Goal: Transaction & Acquisition: Purchase product/service

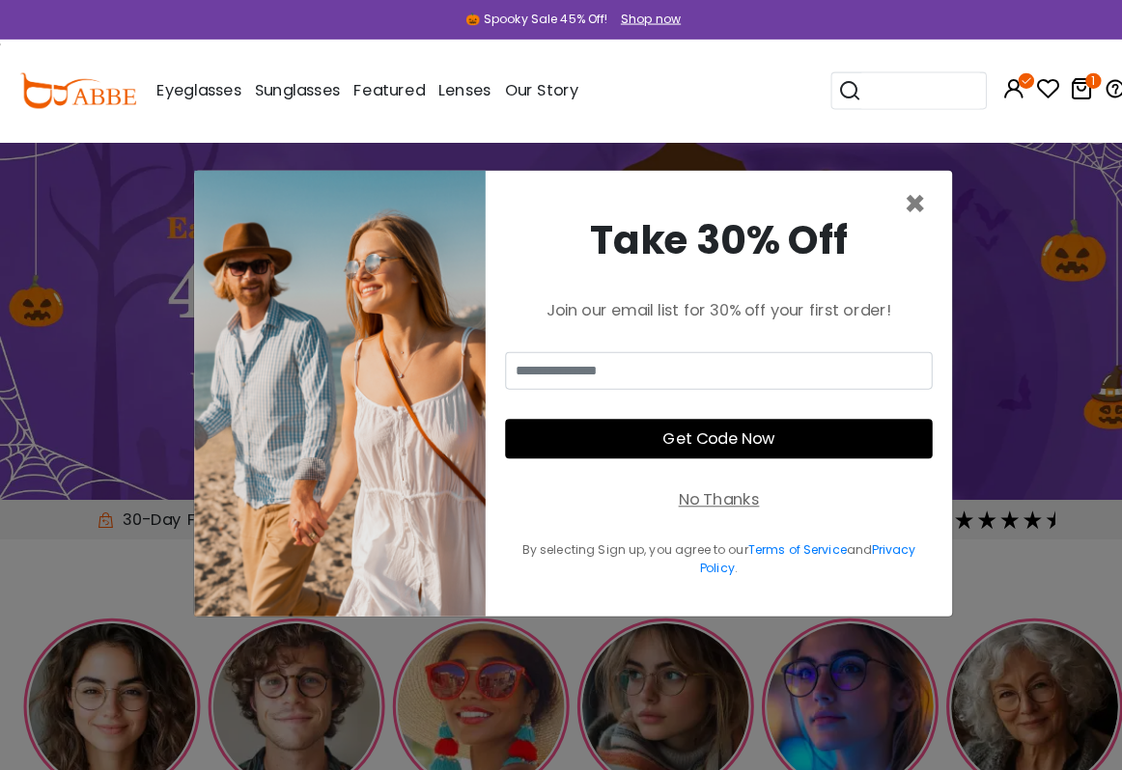
scroll to position [1, 0]
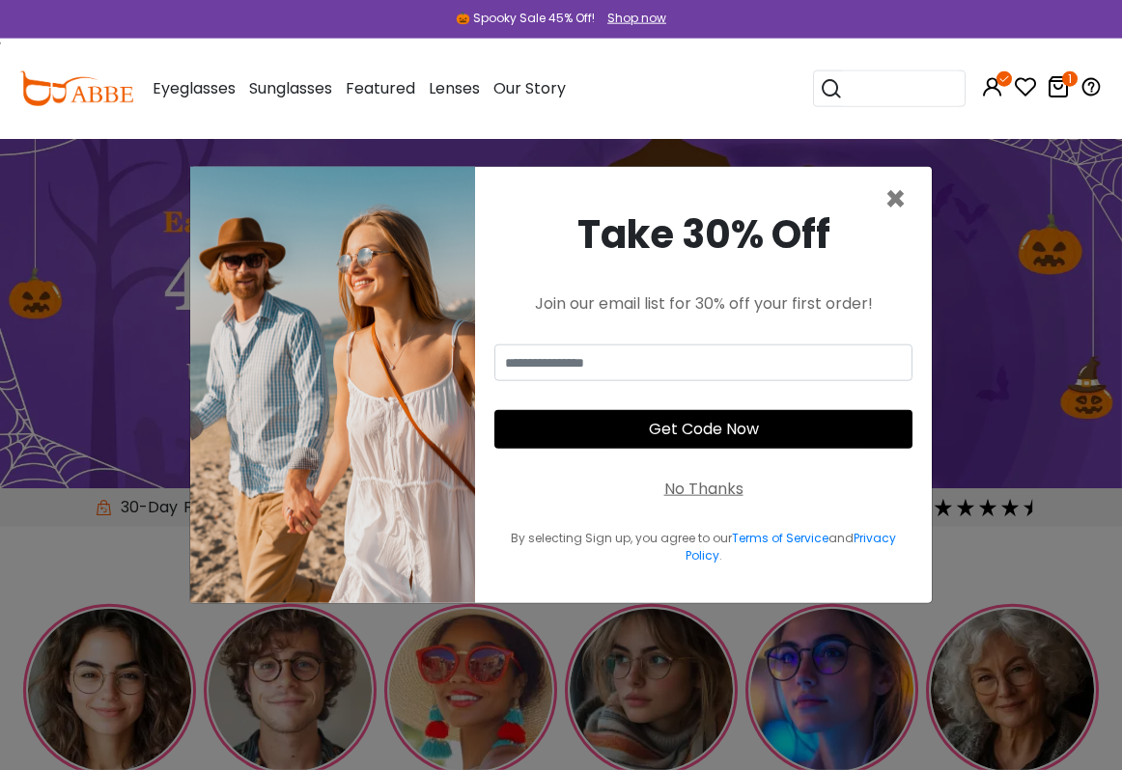
click at [921, 214] on div "Take 30% Off Join our email list for 30% off your first order! Get Code Now No …" at bounding box center [703, 385] width 457 height 436
click at [896, 213] on span "×" at bounding box center [895, 199] width 22 height 49
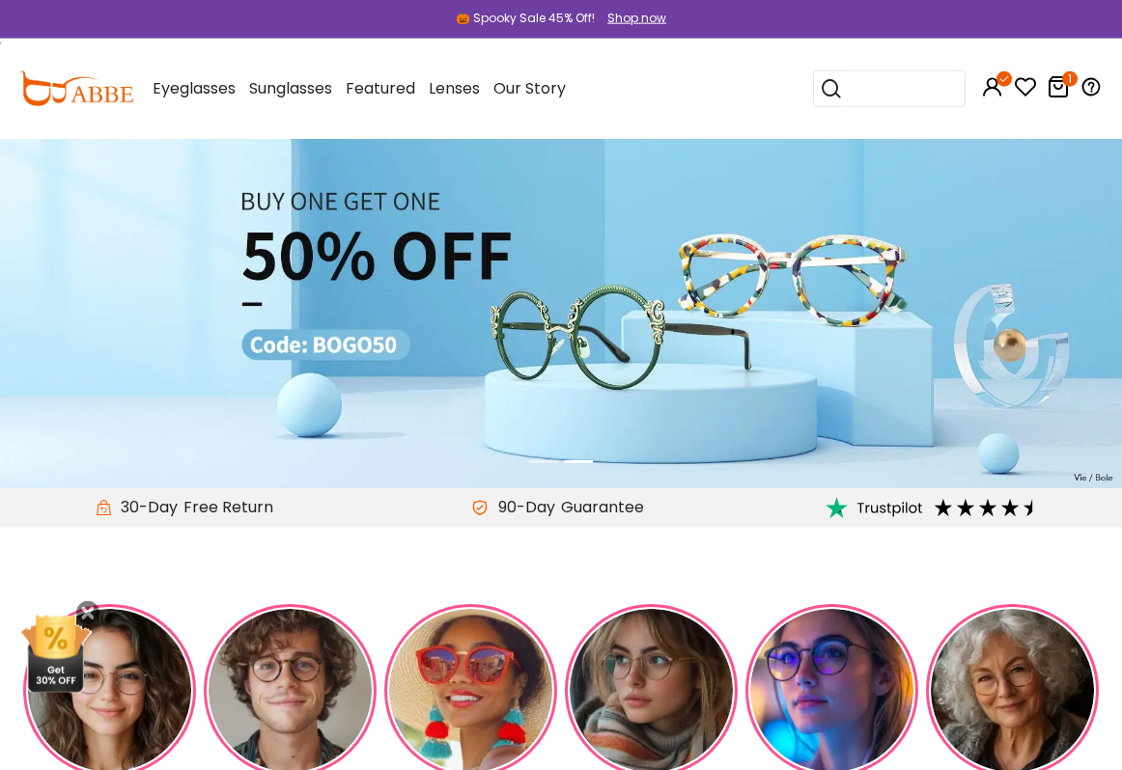
click at [1066, 99] on link "1" at bounding box center [1057, 90] width 23 height 22
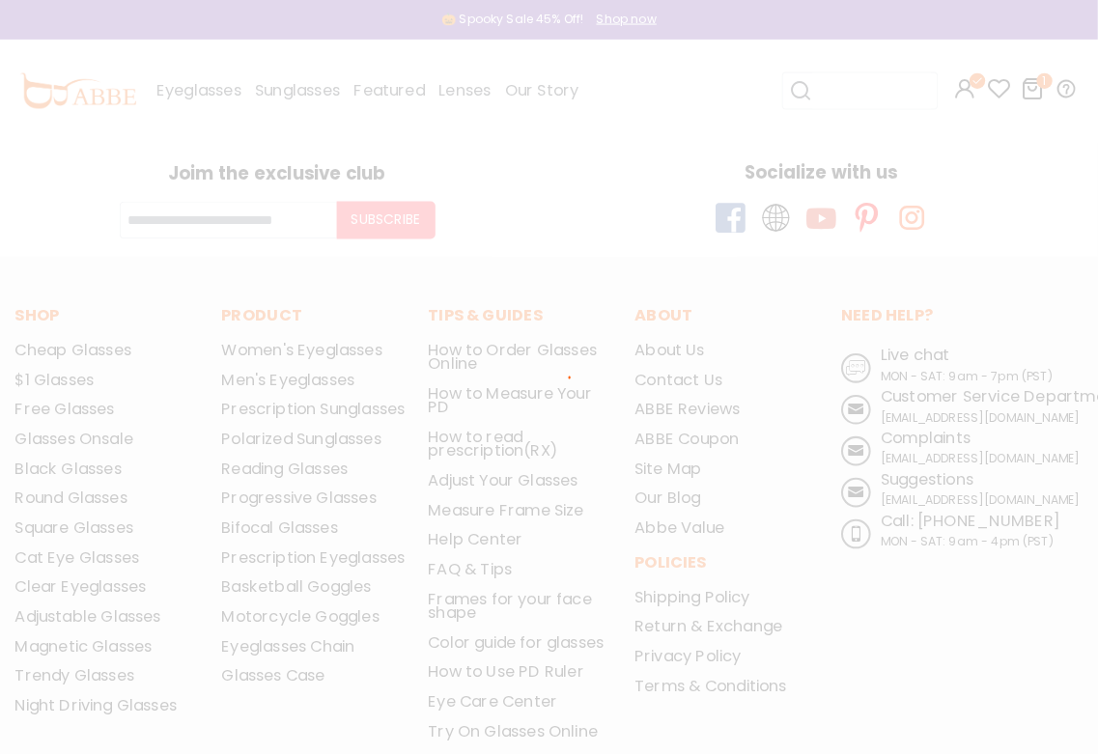
scroll to position [1, 0]
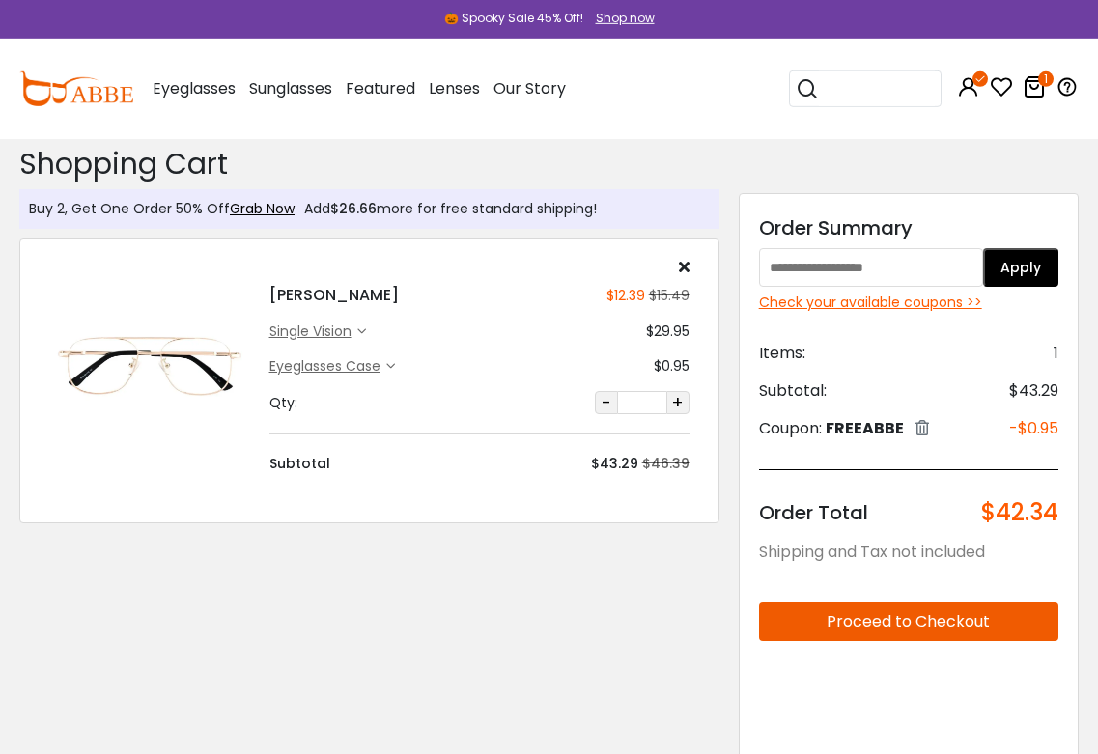
click at [371, 330] on div "single vision $29.95" at bounding box center [479, 331] width 420 height 20
click at [334, 334] on div "single vision" at bounding box center [313, 331] width 88 height 20
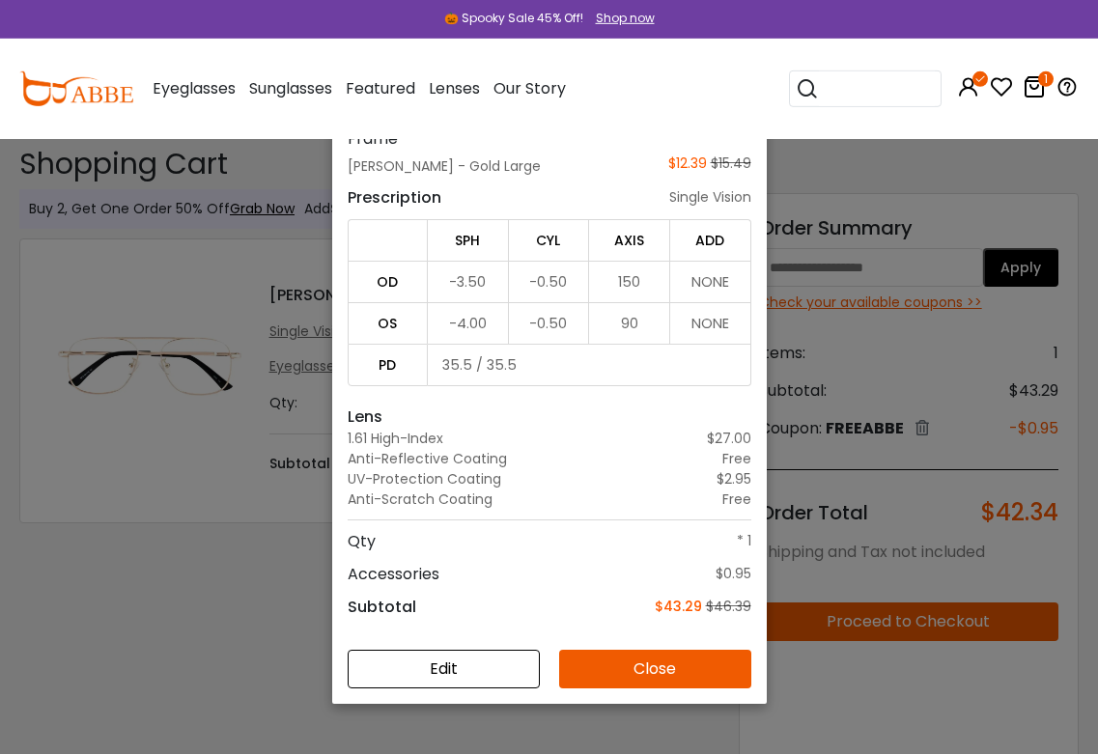
scroll to position [126, 0]
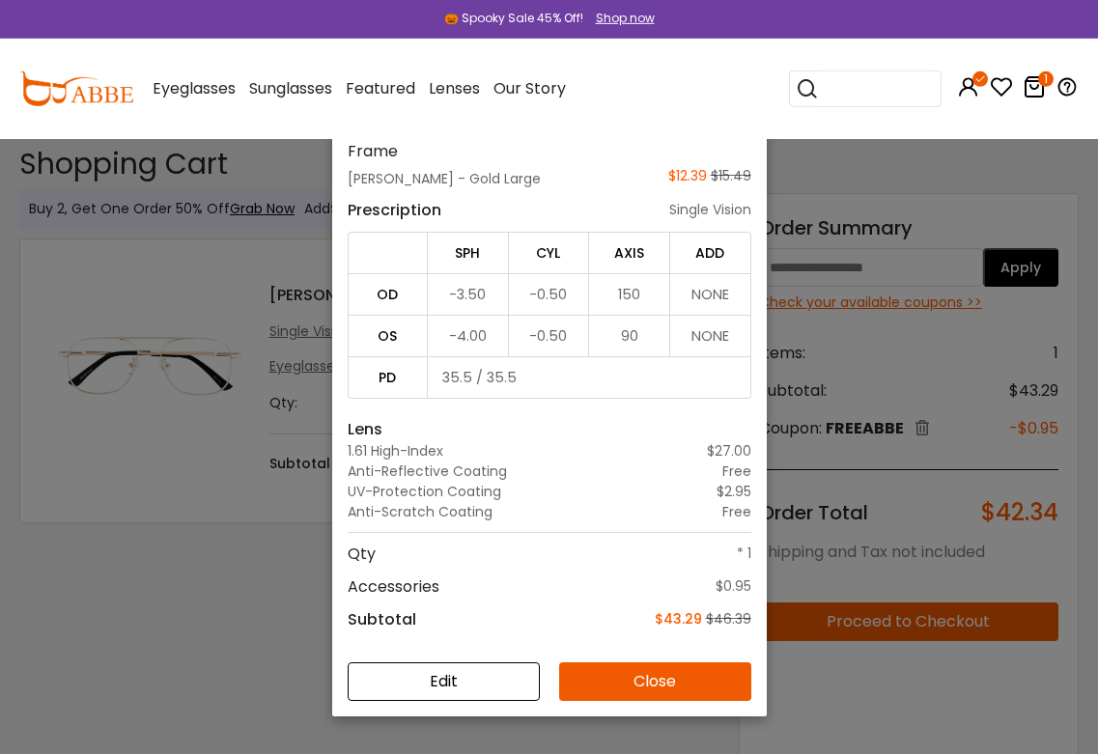
click at [490, 685] on button "Edit" at bounding box center [444, 681] width 192 height 39
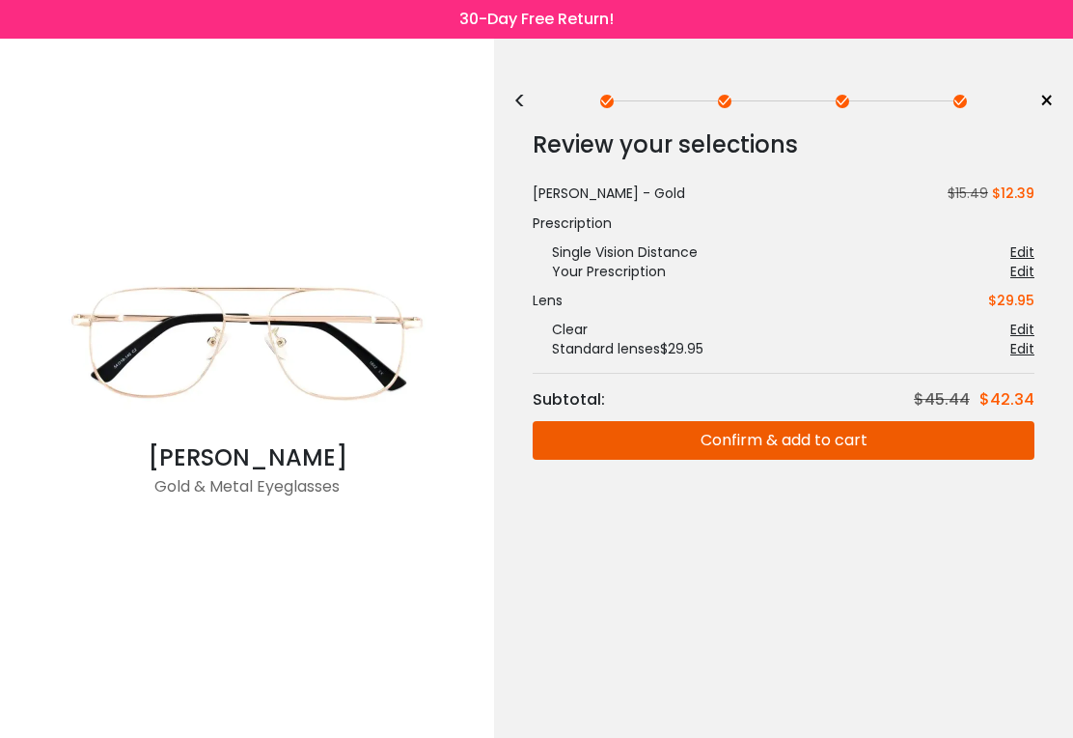
click at [1034, 251] on div "Edit" at bounding box center [1023, 251] width 24 height 19
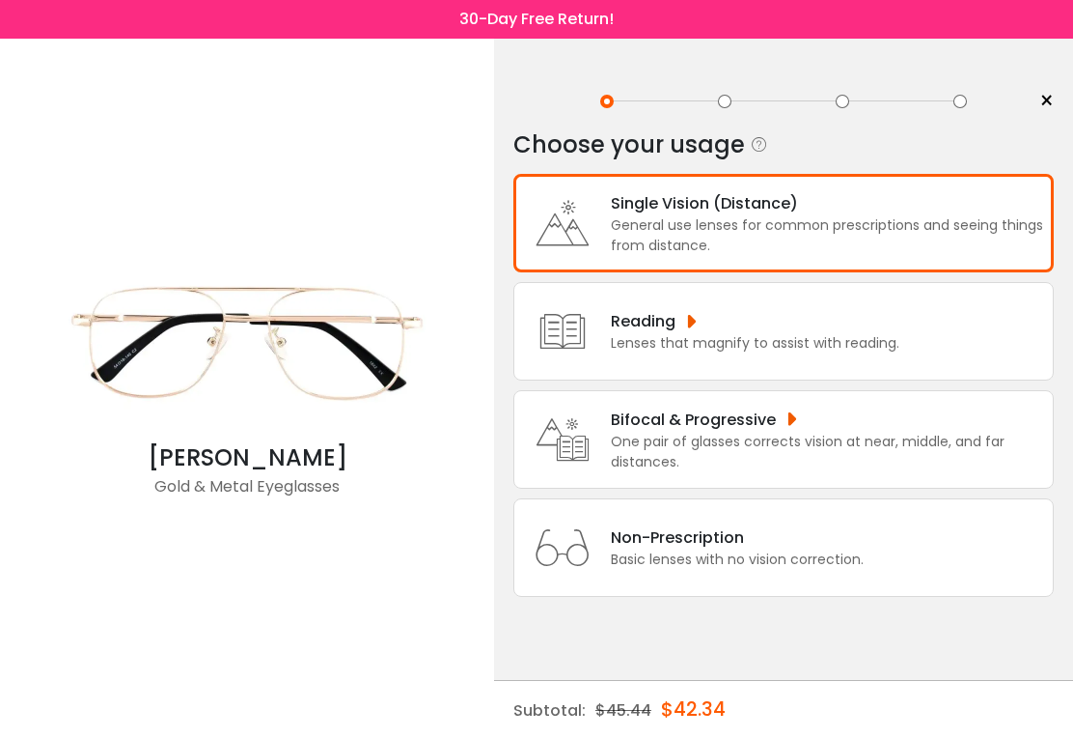
click at [763, 234] on div "General use lenses for common prescriptions and seeing things from distance." at bounding box center [827, 235] width 432 height 41
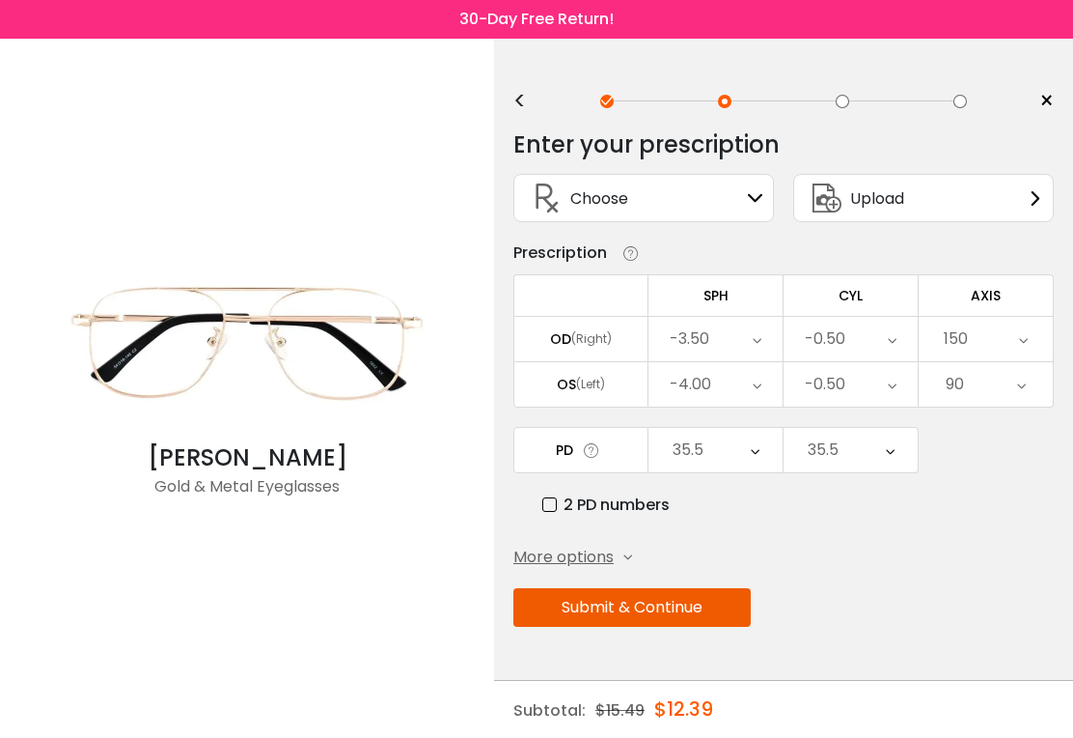
click at [770, 348] on div "-3.50" at bounding box center [716, 339] width 134 height 44
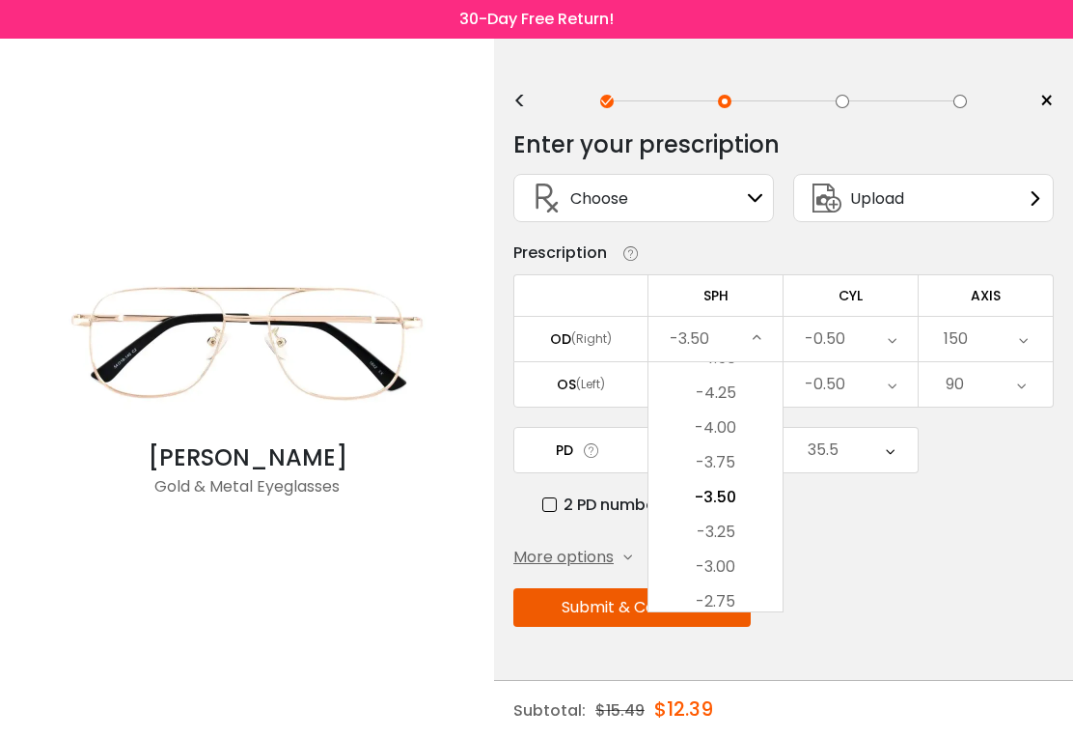
scroll to position [2180, 0]
click at [751, 432] on li "-4.00" at bounding box center [716, 423] width 134 height 35
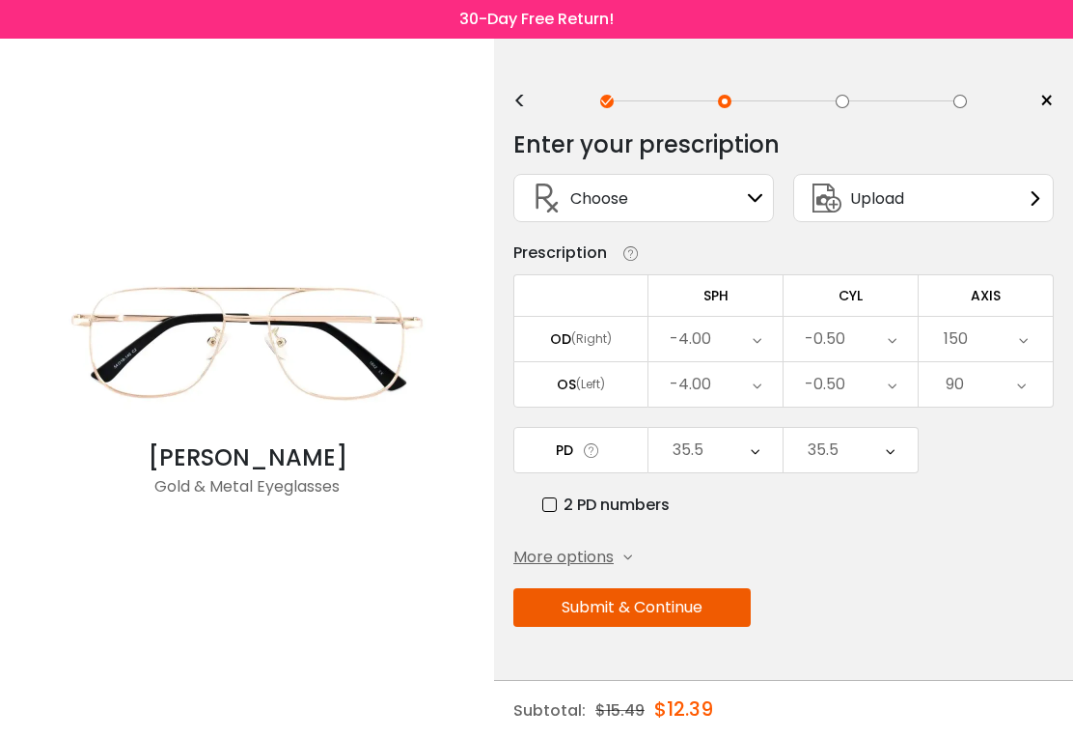
click at [754, 392] on icon at bounding box center [757, 384] width 9 height 44
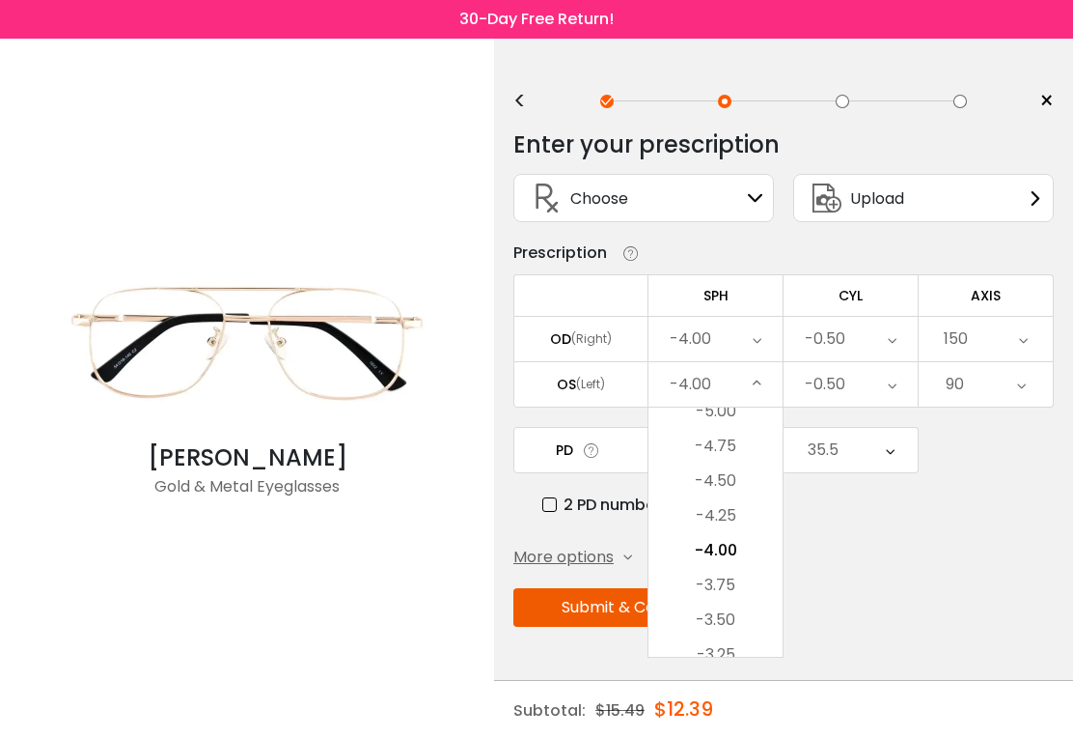
click at [744, 484] on li "-4.50" at bounding box center [716, 480] width 134 height 35
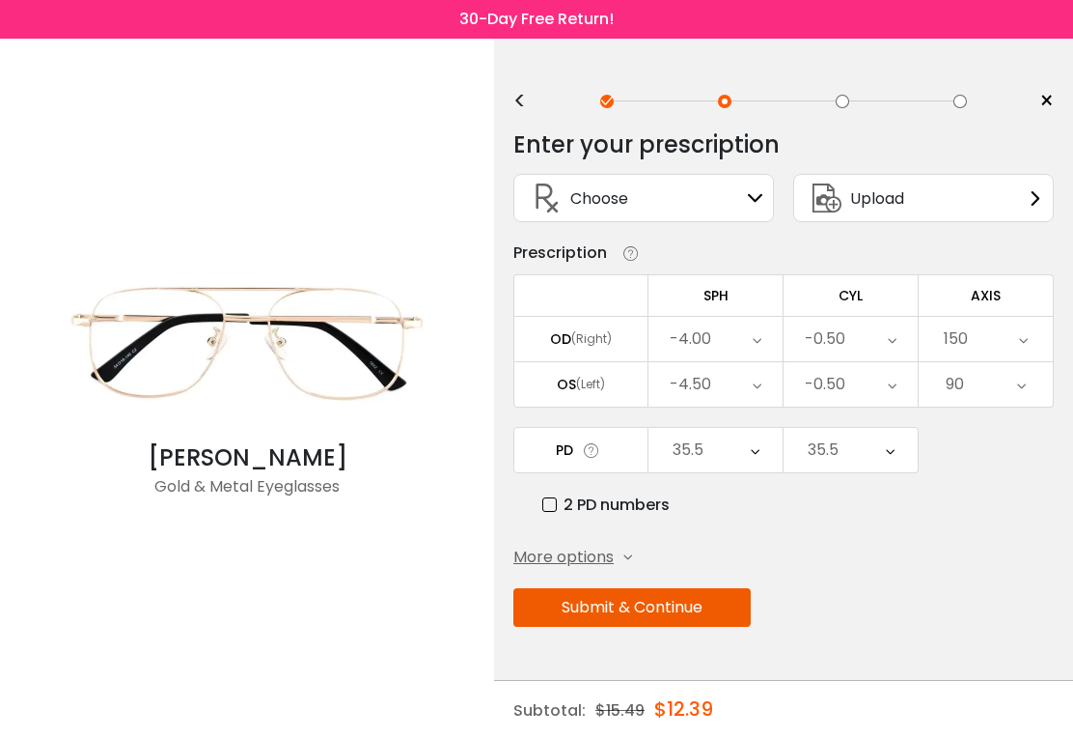
click at [662, 610] on button "Submit & Continue" at bounding box center [632, 607] width 237 height 39
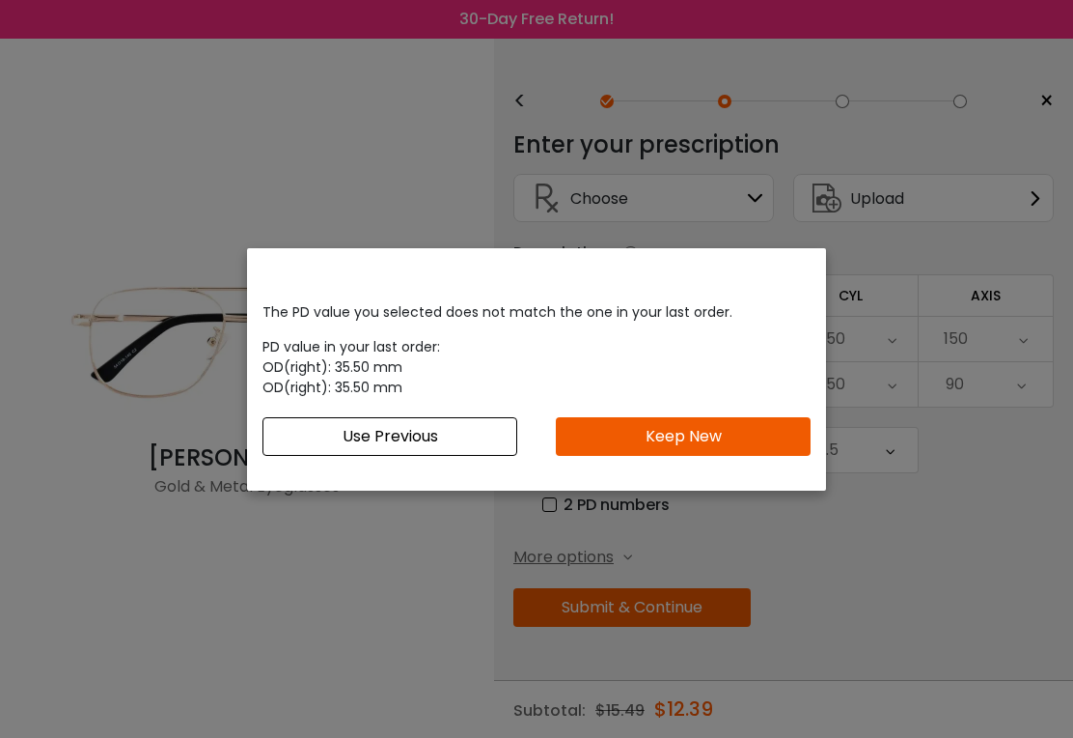
click at [707, 424] on button "Keep New" at bounding box center [683, 436] width 255 height 39
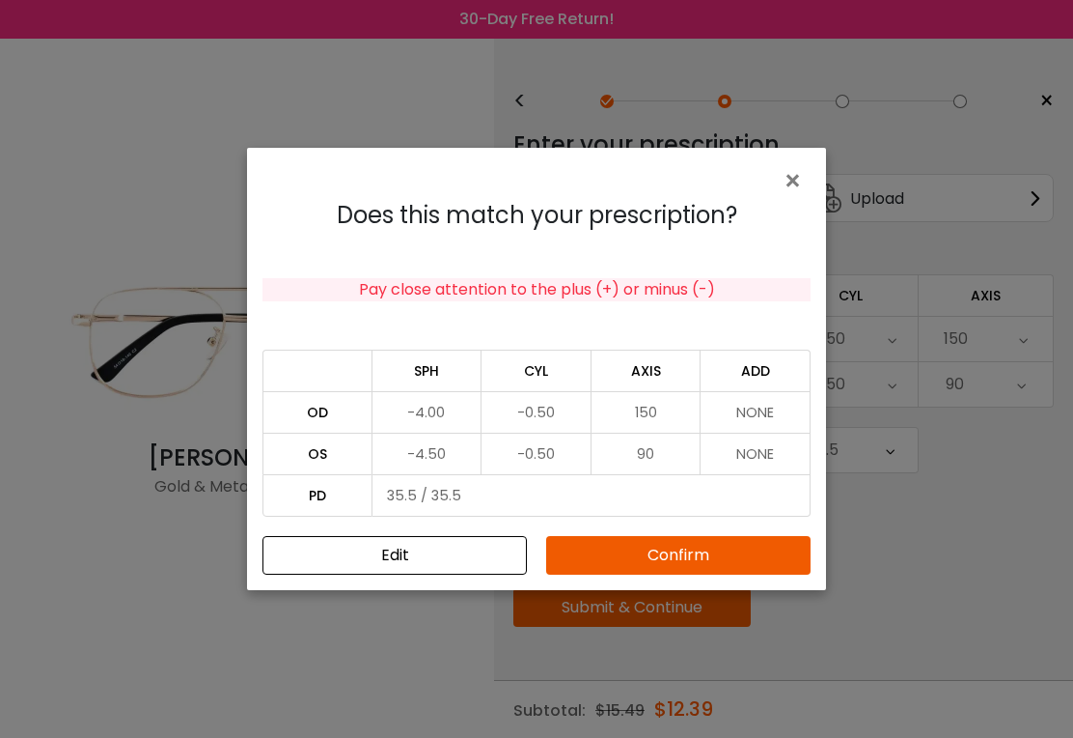
click at [712, 566] on button "Confirm" at bounding box center [678, 555] width 265 height 39
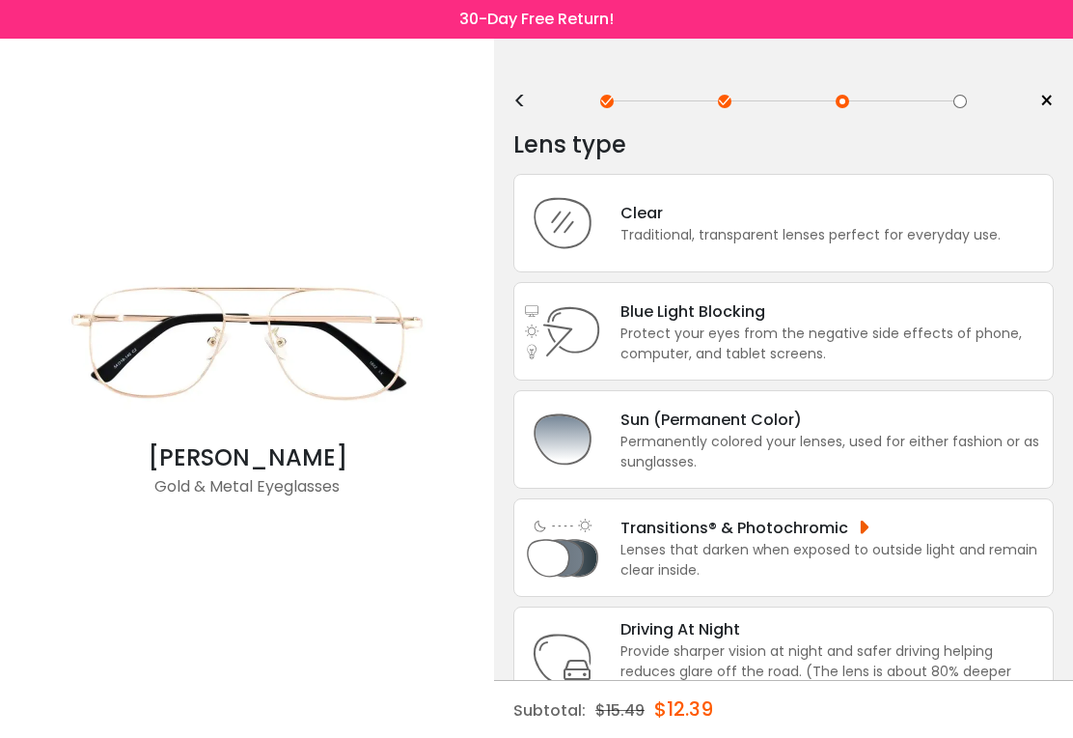
click at [718, 230] on div "Traditional, transparent lenses perfect for everyday use." at bounding box center [811, 235] width 380 height 20
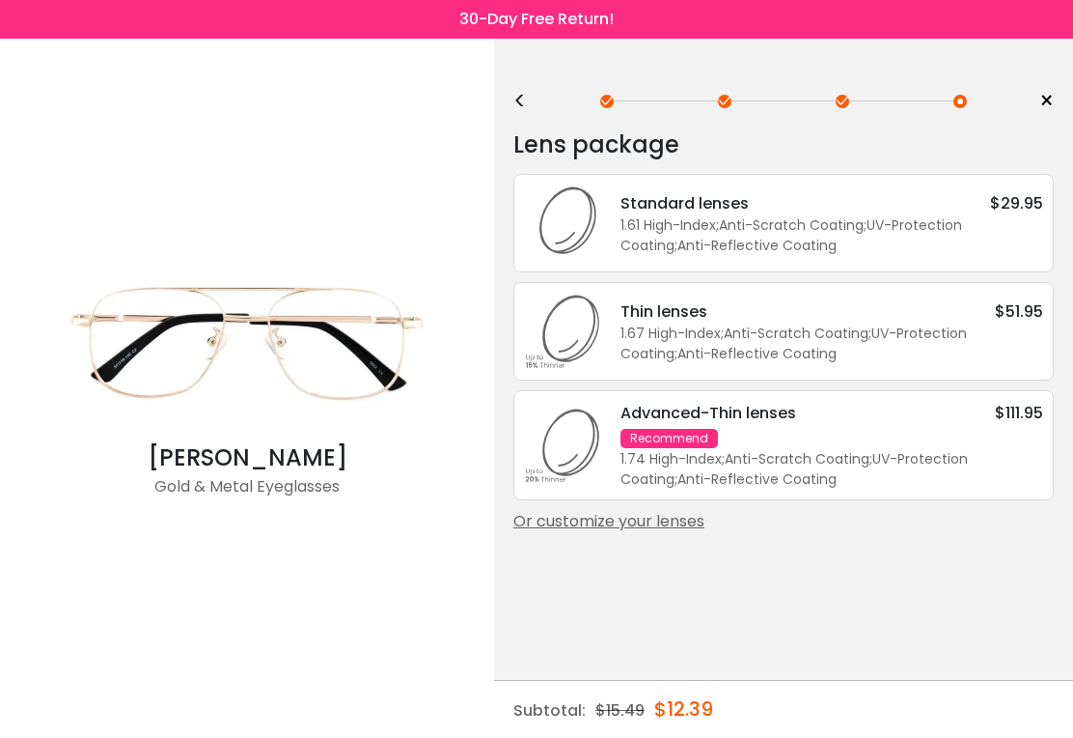
click at [770, 263] on div "Standard lenses $29.95 1.61 High-Index ; Anti-Scratch Coating ; UV-Protection C…" at bounding box center [784, 223] width 541 height 98
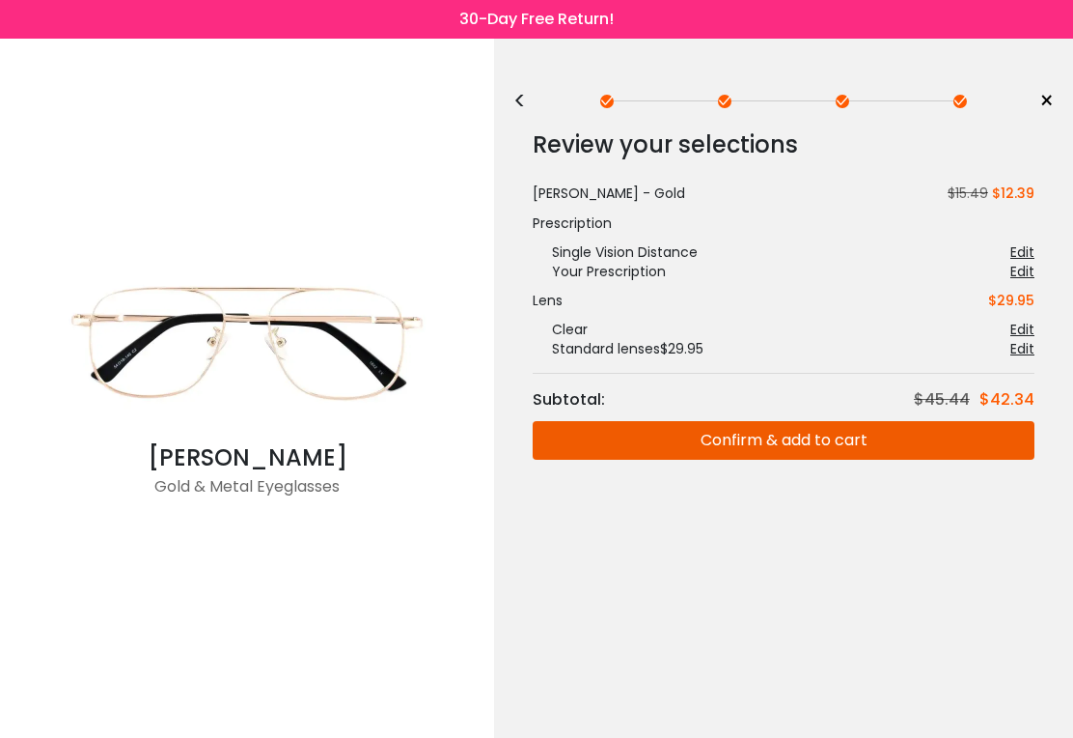
click at [791, 446] on button "Confirm & add to cart" at bounding box center [784, 440] width 502 height 39
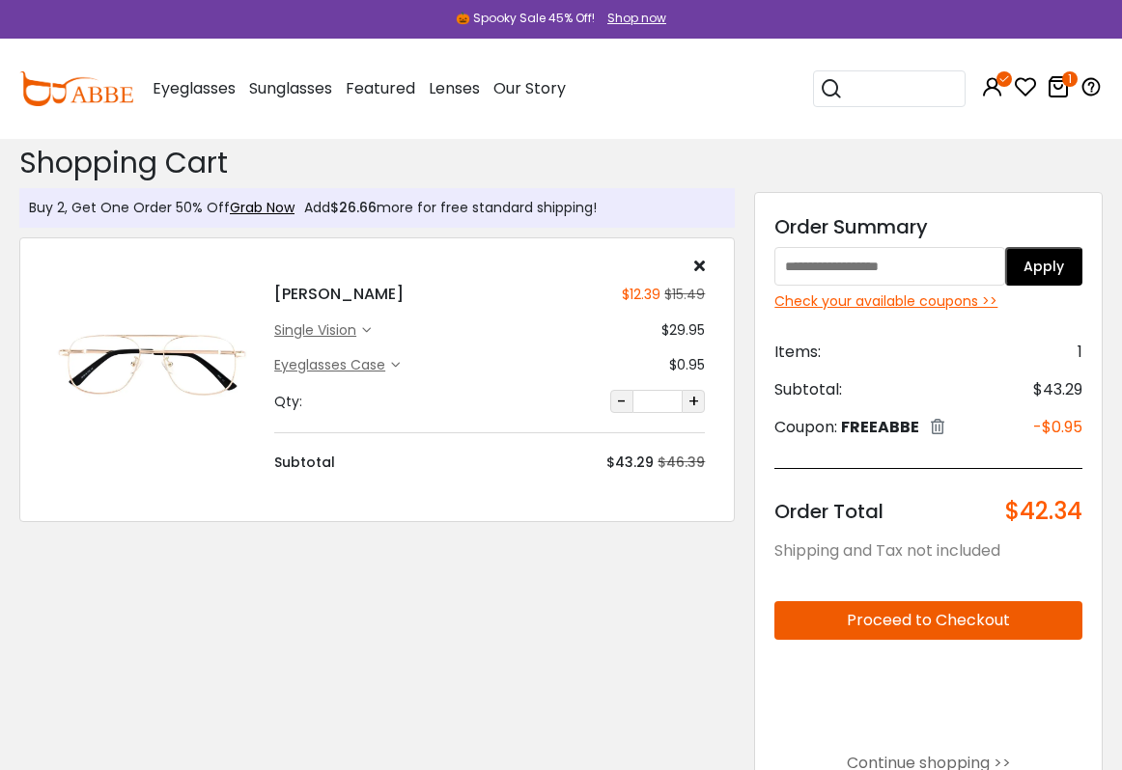
click at [332, 298] on h4 "[PERSON_NAME]" at bounding box center [338, 294] width 129 height 23
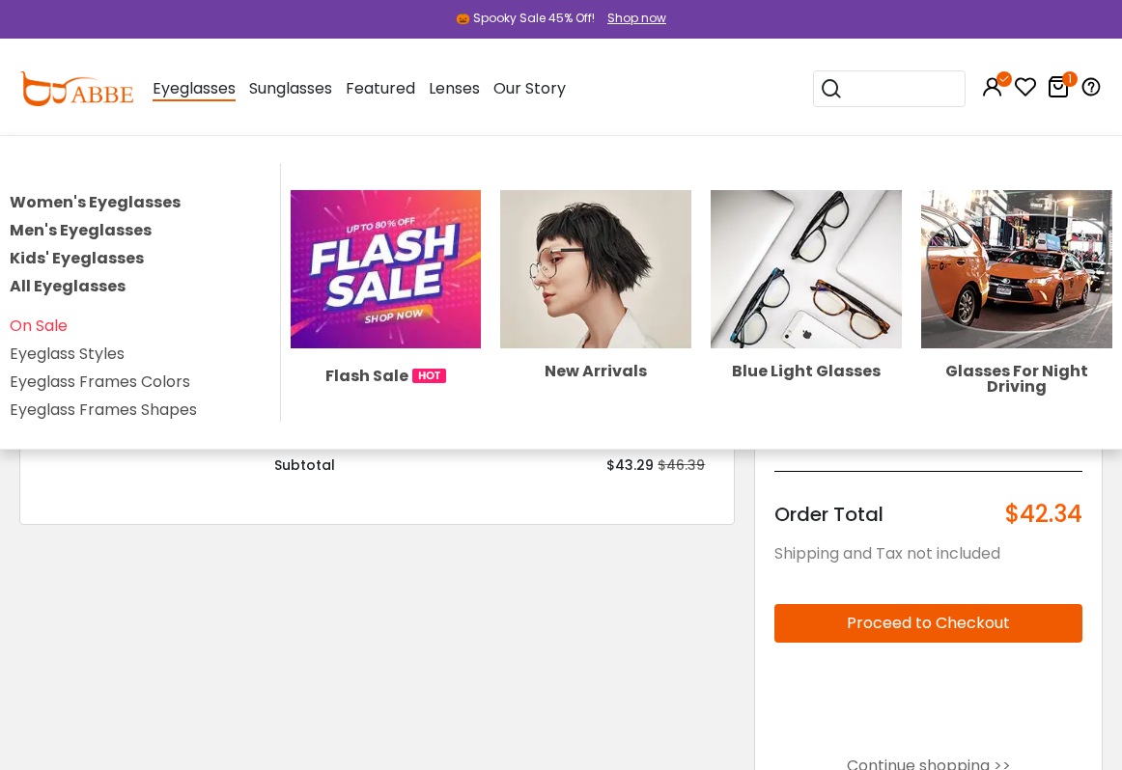
click at [906, 80] on input "search" at bounding box center [901, 88] width 116 height 35
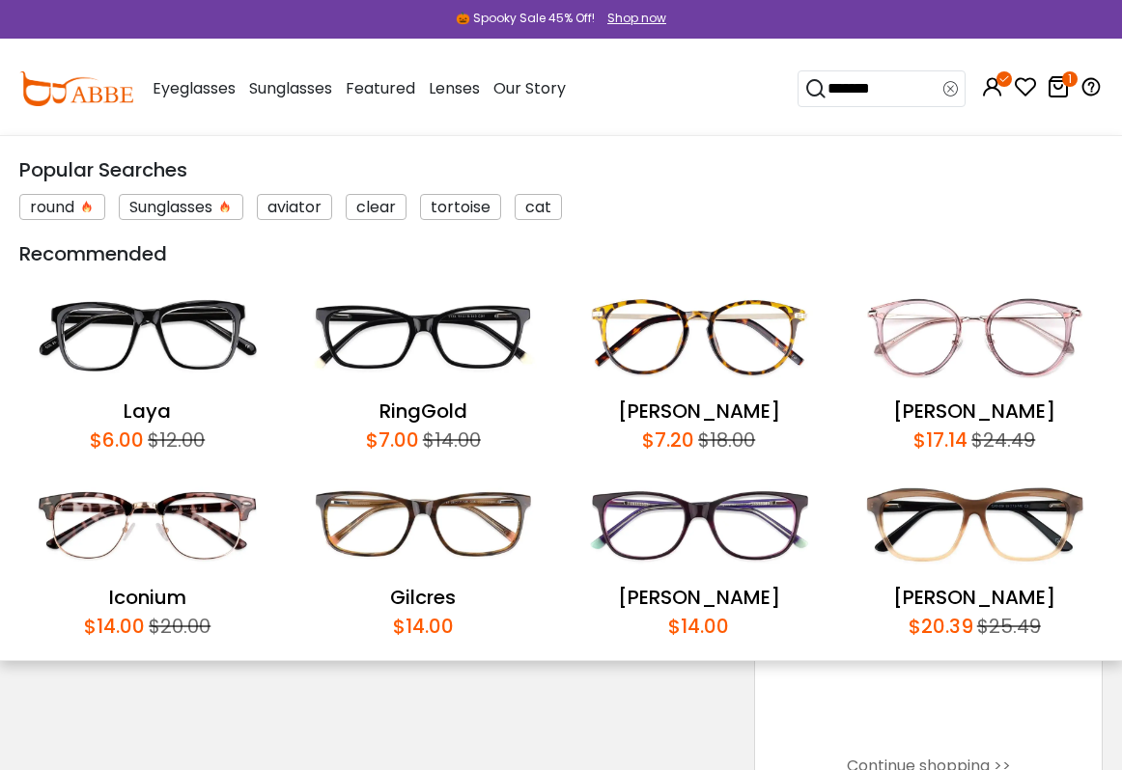
type input "********"
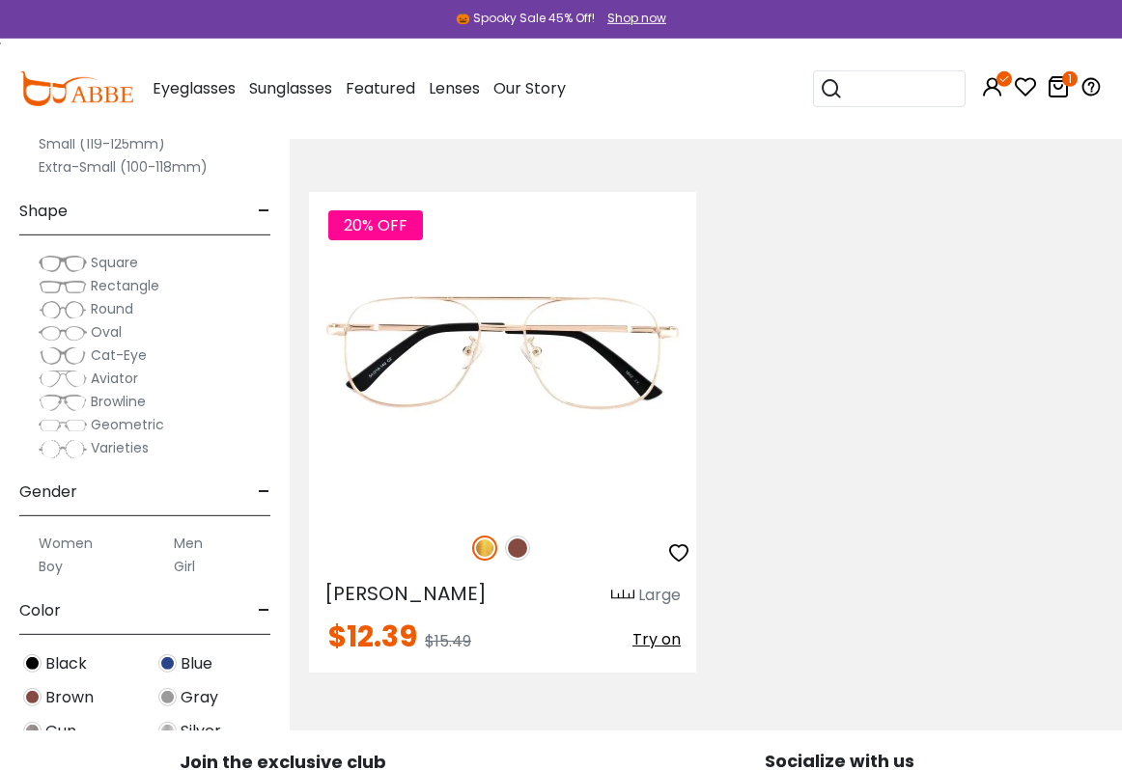
scroll to position [524, 0]
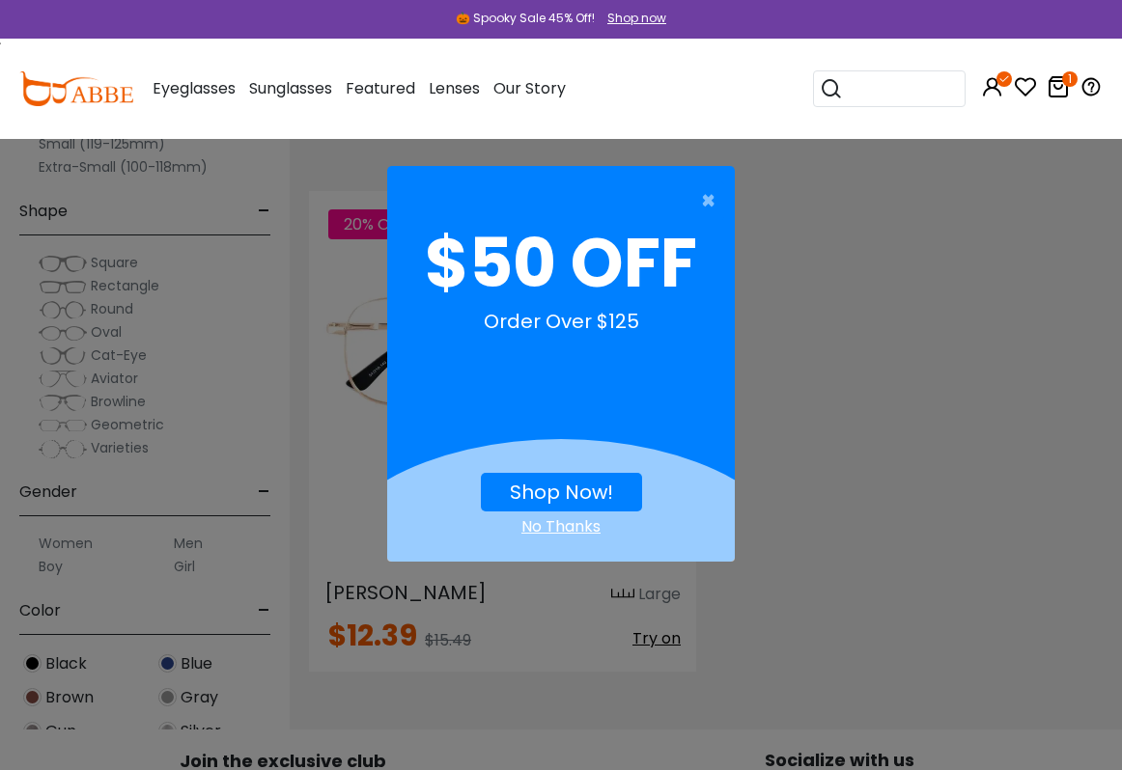
click at [710, 199] on span "×" at bounding box center [713, 200] width 24 height 39
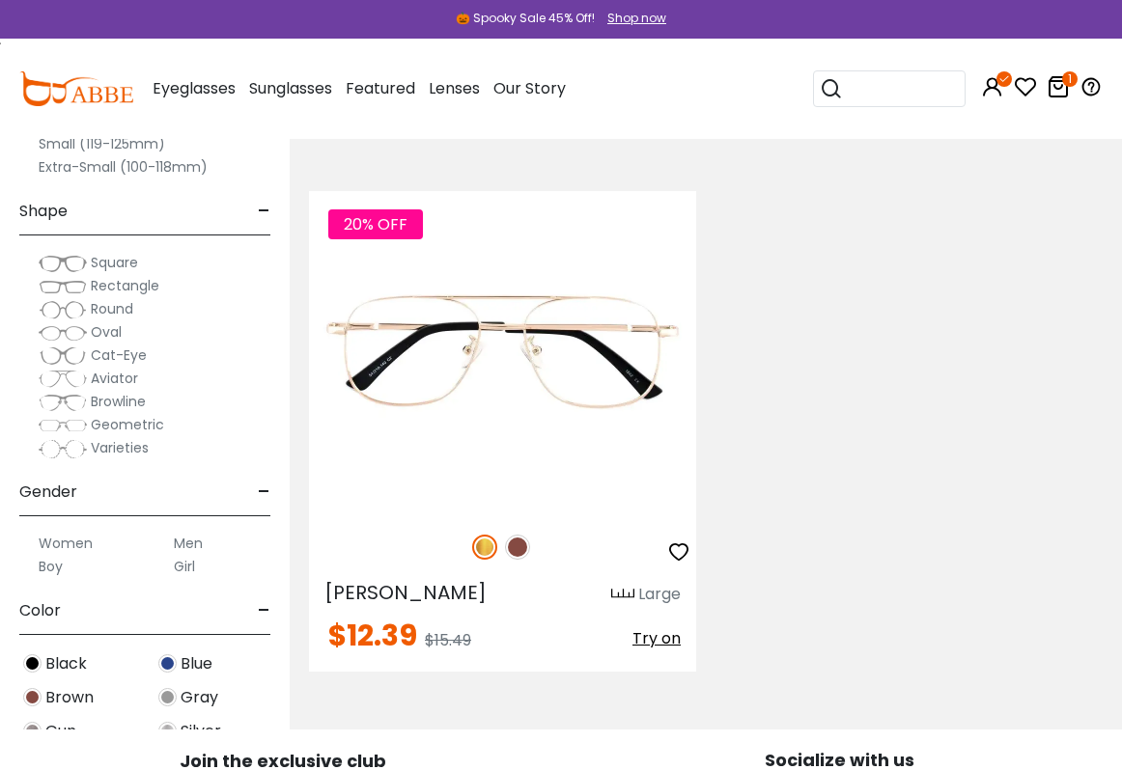
click at [41, 660] on img at bounding box center [32, 664] width 18 height 18
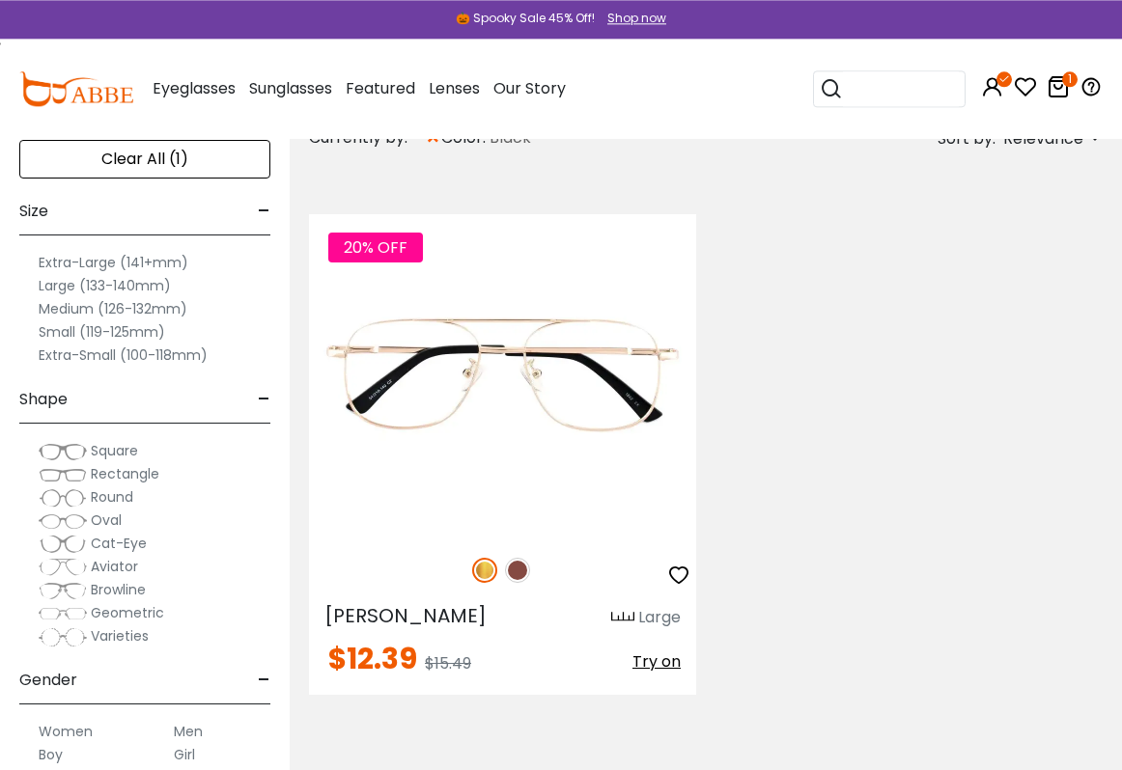
scroll to position [501, 0]
click at [521, 577] on img at bounding box center [517, 570] width 25 height 25
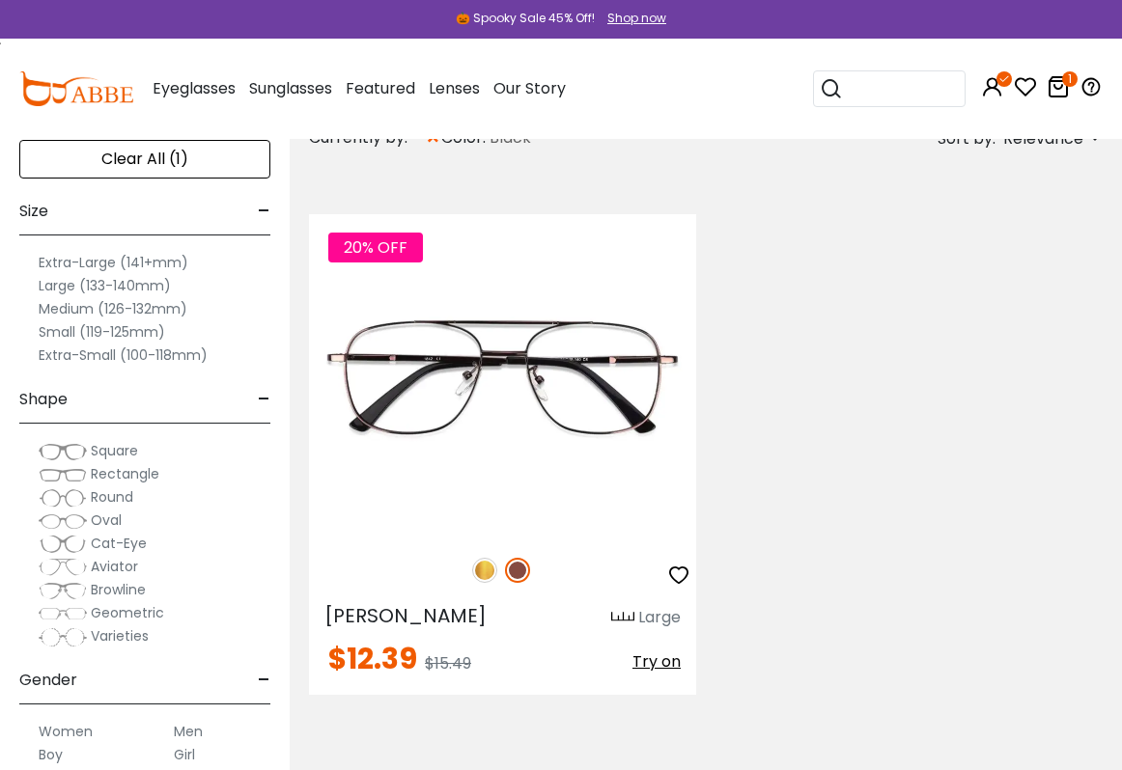
click at [0, 0] on img at bounding box center [0, 0] width 0 height 0
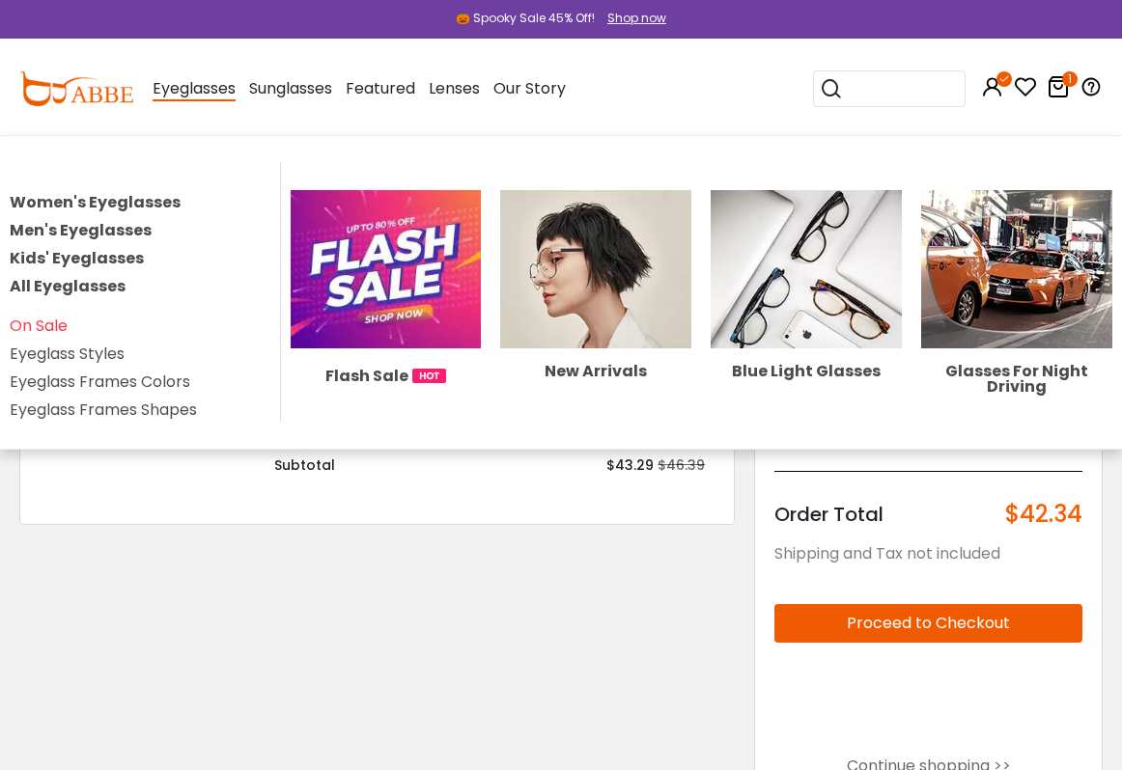
click at [33, 225] on link "Men's Eyeglasses" at bounding box center [81, 230] width 142 height 22
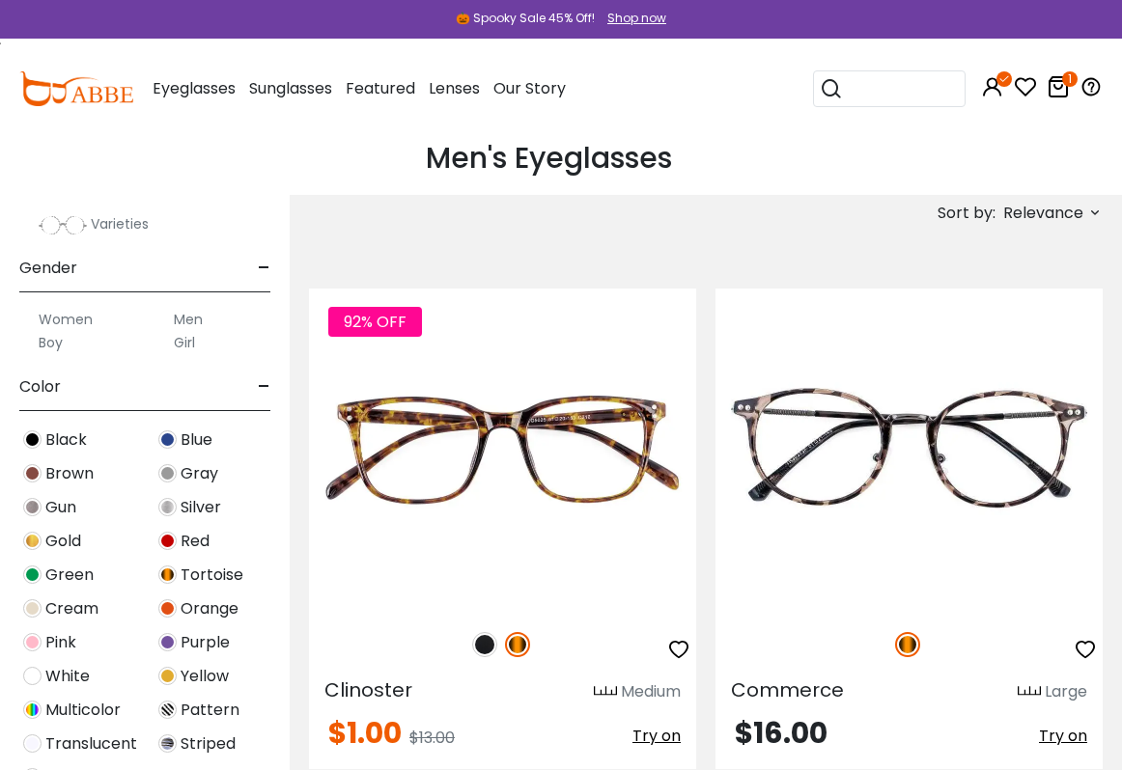
scroll to position [447, 0]
click at [61, 432] on span "Black" at bounding box center [66, 441] width 42 height 23
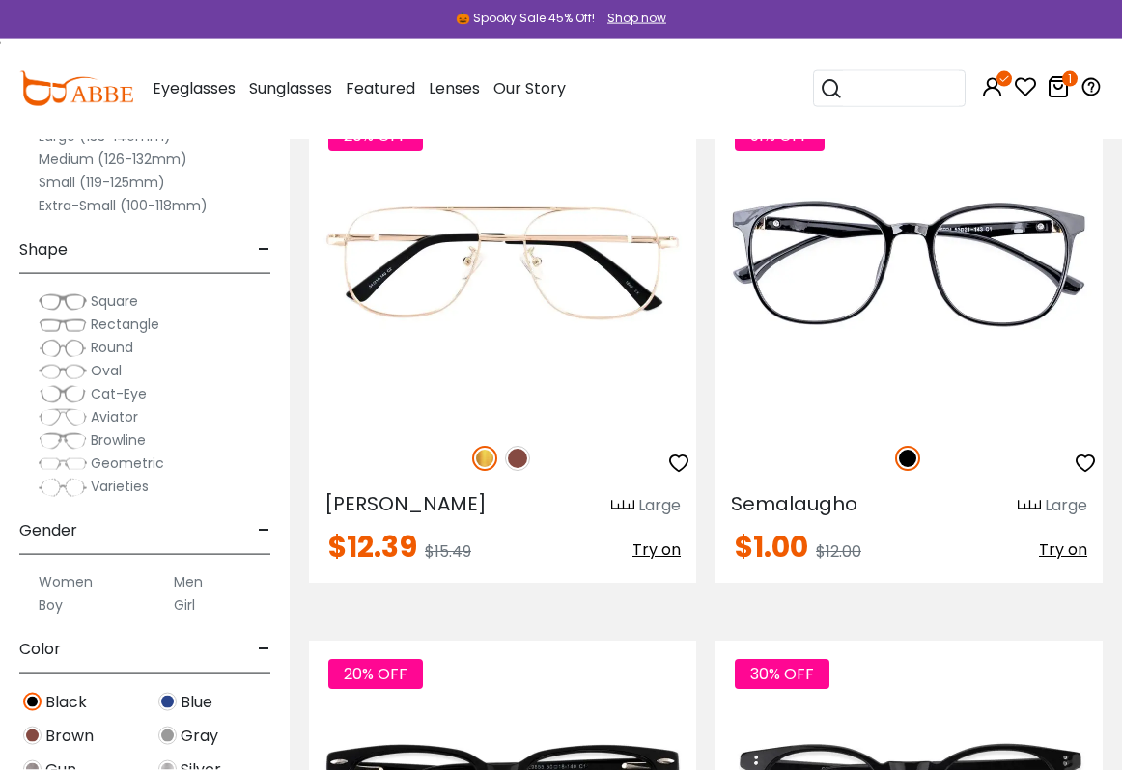
scroll to position [205, 0]
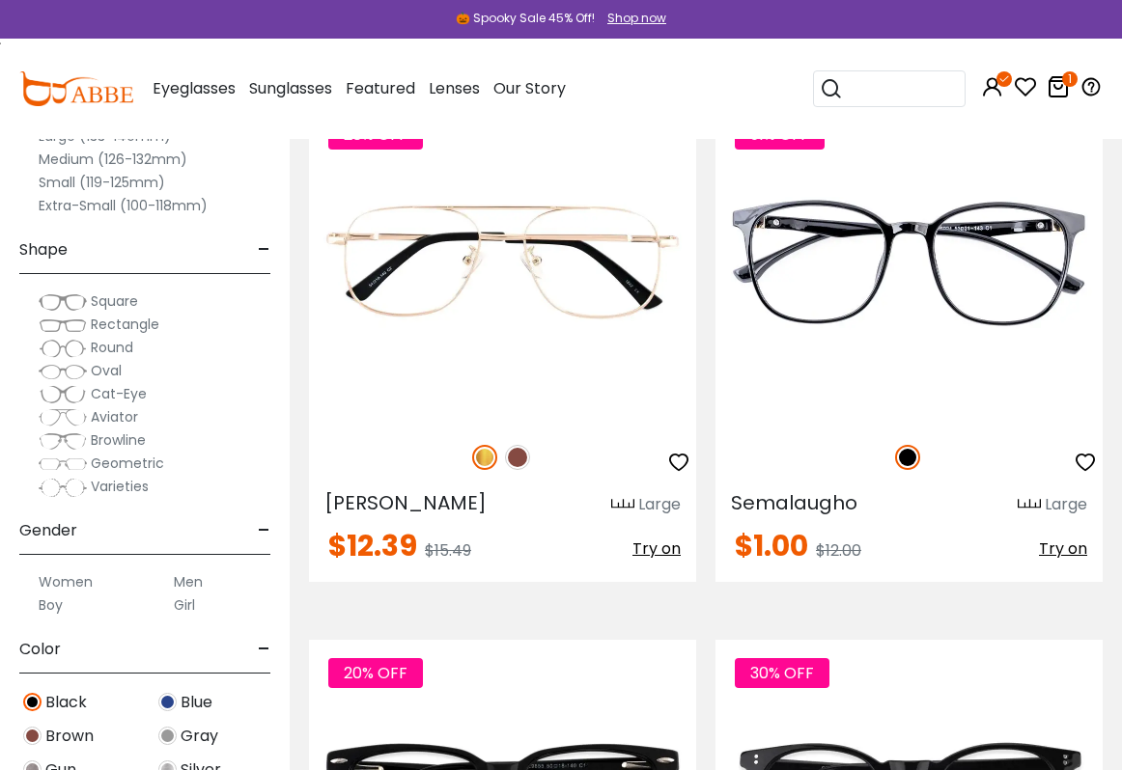
click at [519, 463] on img at bounding box center [517, 457] width 25 height 25
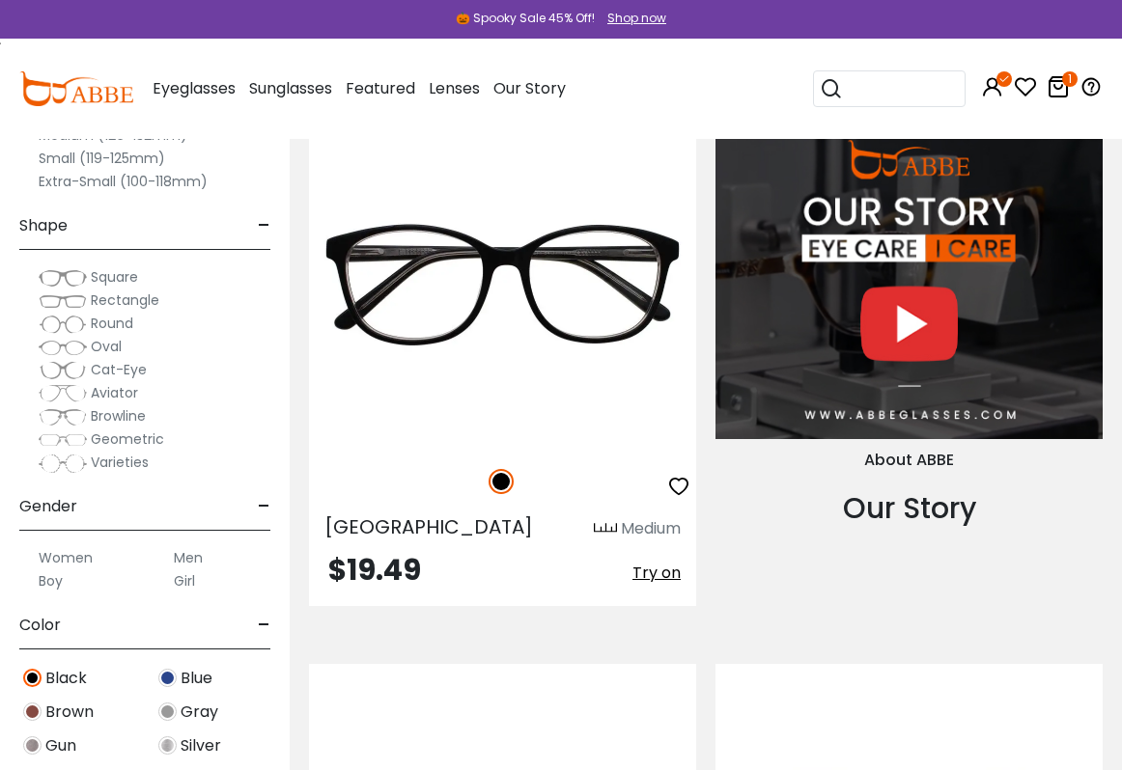
scroll to position [25, 0]
click at [181, 548] on label "Men" at bounding box center [188, 556] width 29 height 23
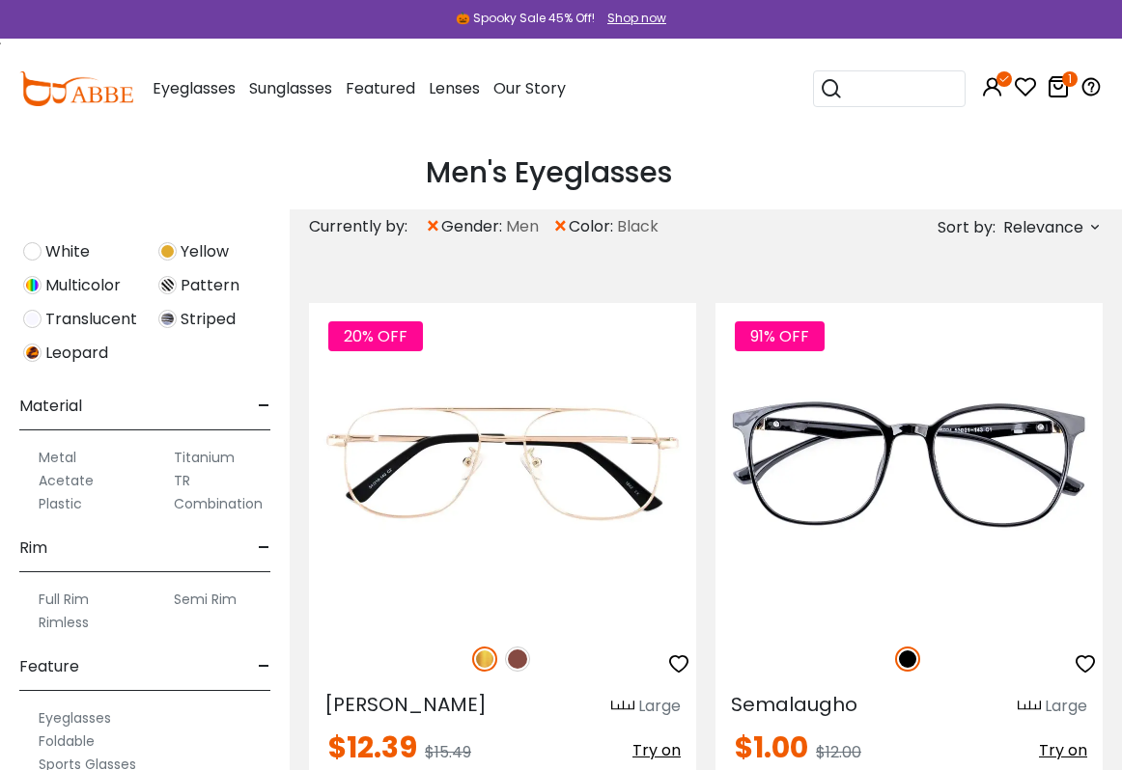
scroll to position [925, 0]
click at [70, 460] on label "Metal" at bounding box center [58, 458] width 38 height 23
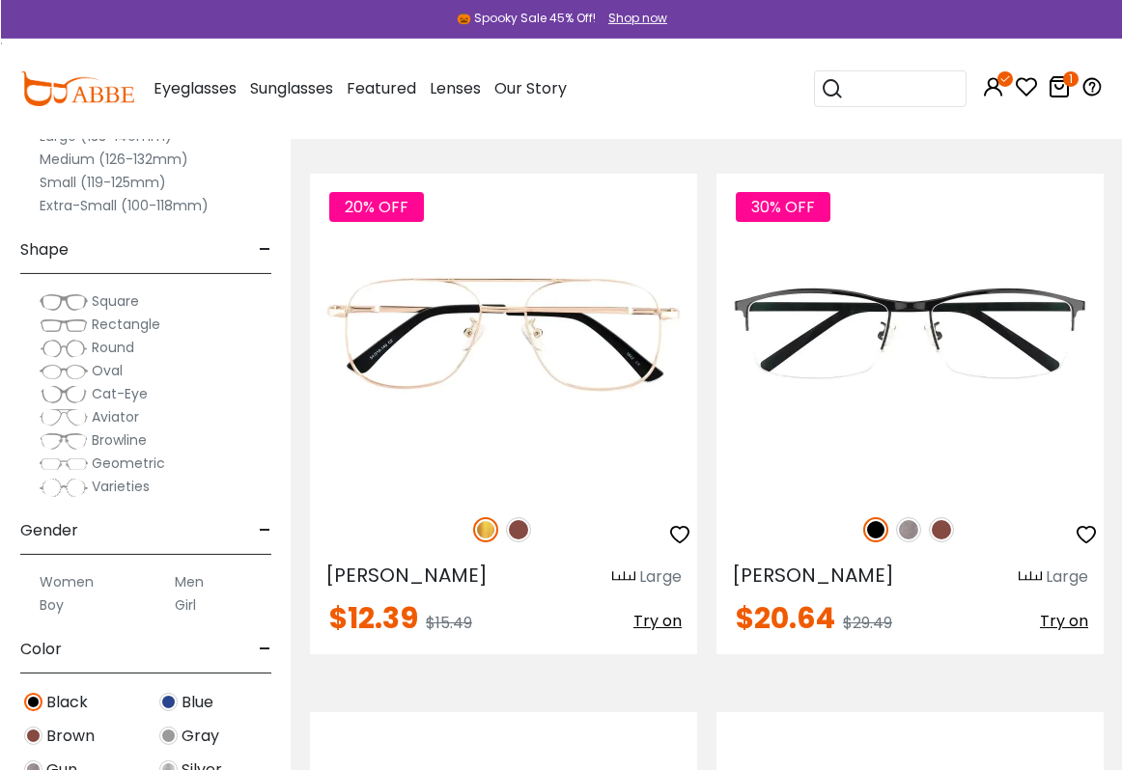
scroll to position [133, 0]
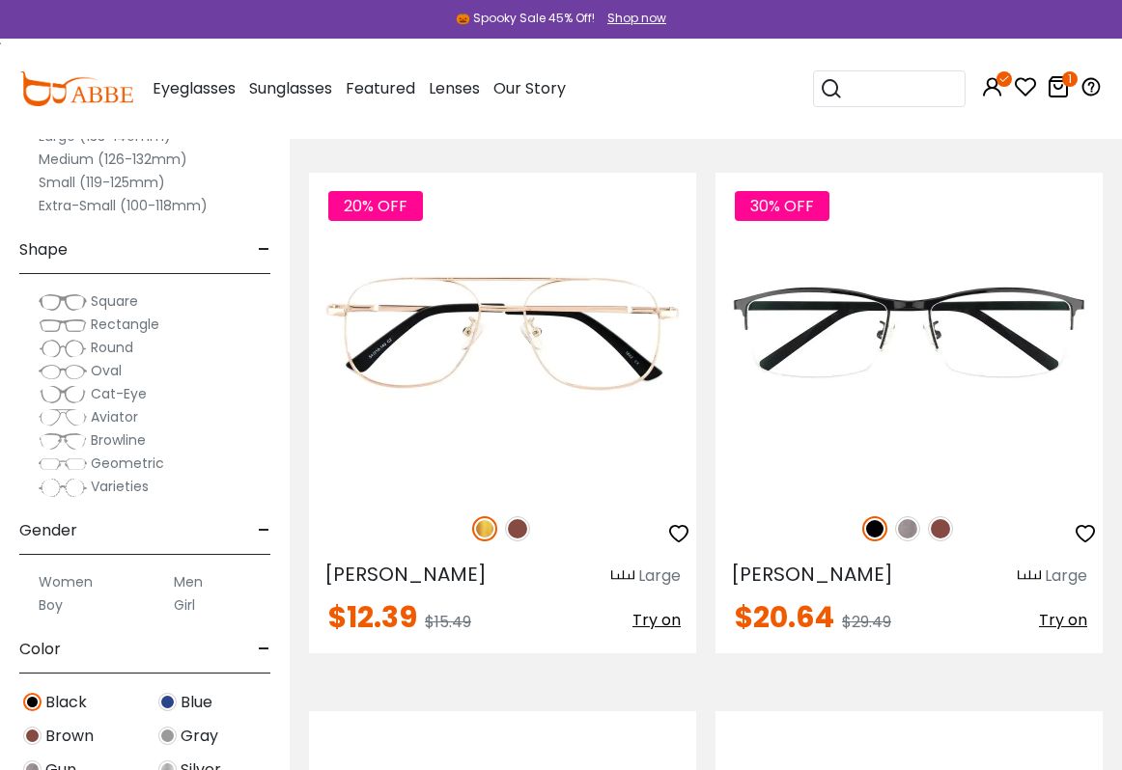
click at [0, 0] on img at bounding box center [0, 0] width 0 height 0
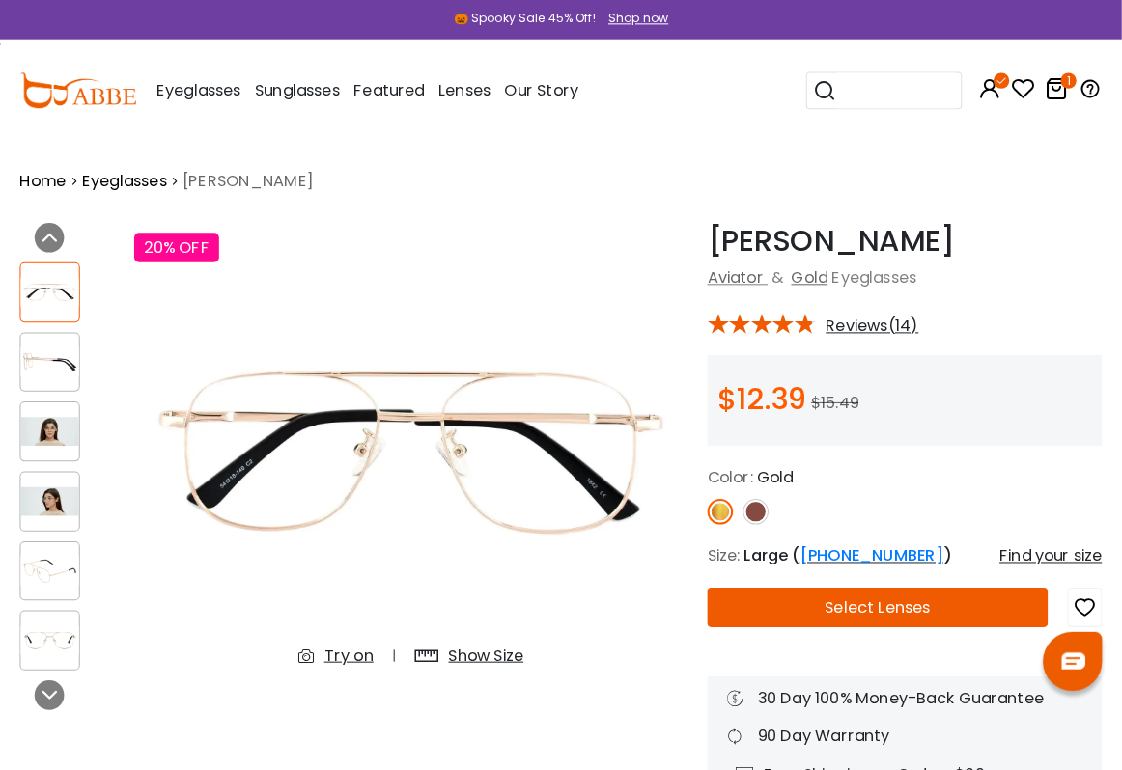
scroll to position [3, 0]
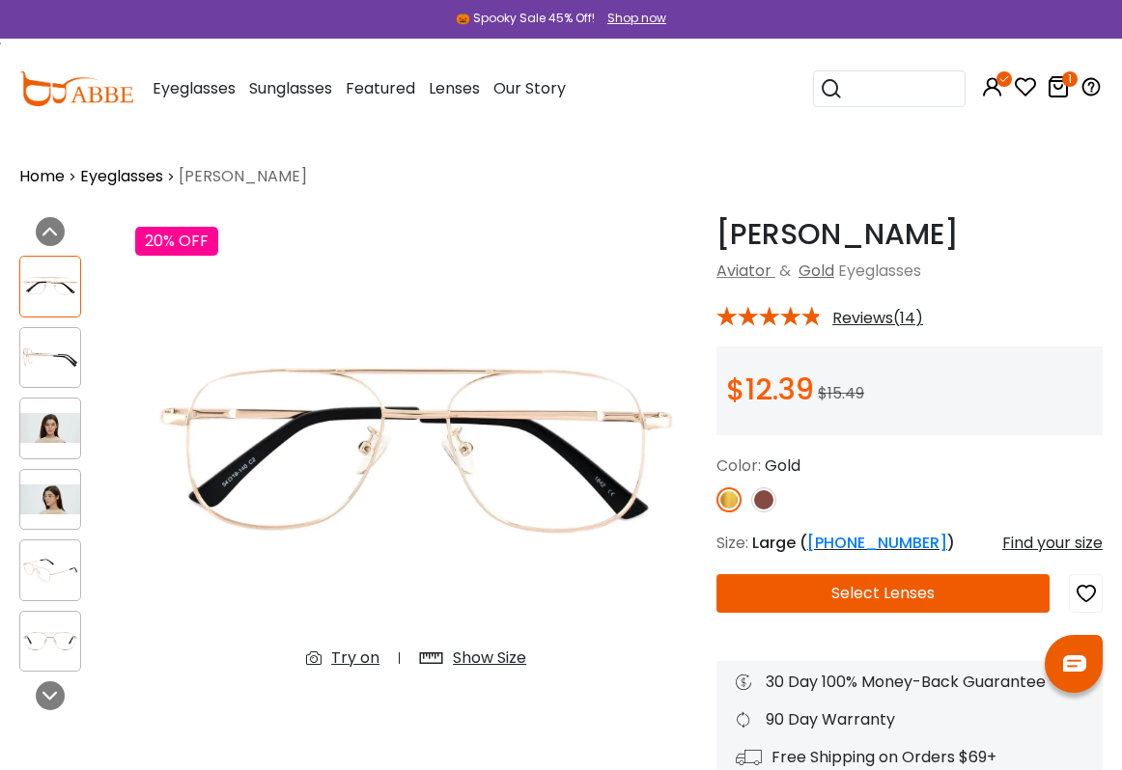
click at [771, 508] on img at bounding box center [763, 500] width 25 height 25
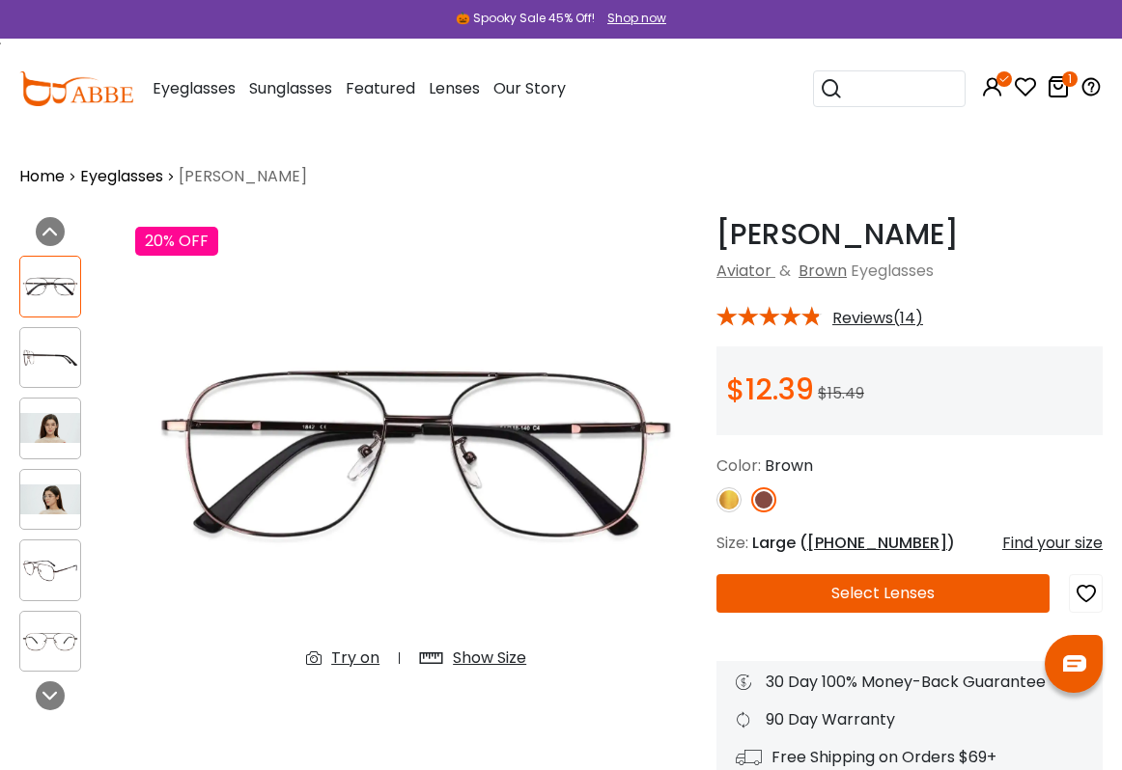
click at [916, 587] on button "Select Lenses" at bounding box center [882, 593] width 333 height 39
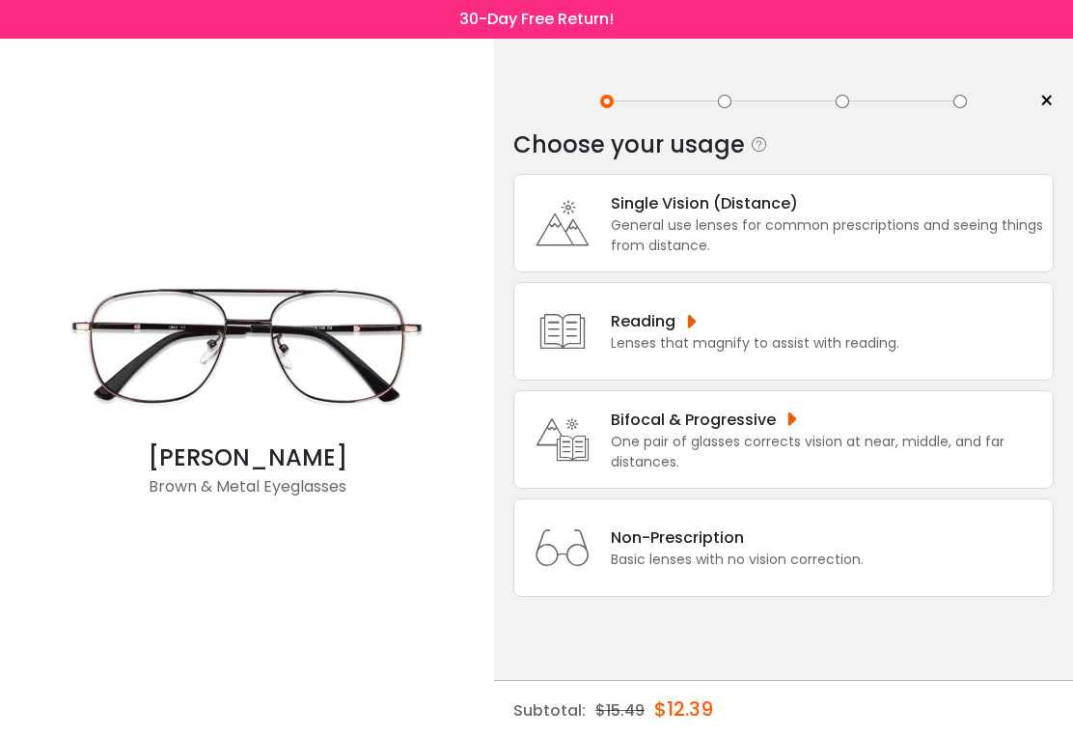
click at [725, 226] on div "General use lenses for common prescriptions and seeing things from distance." at bounding box center [827, 235] width 432 height 41
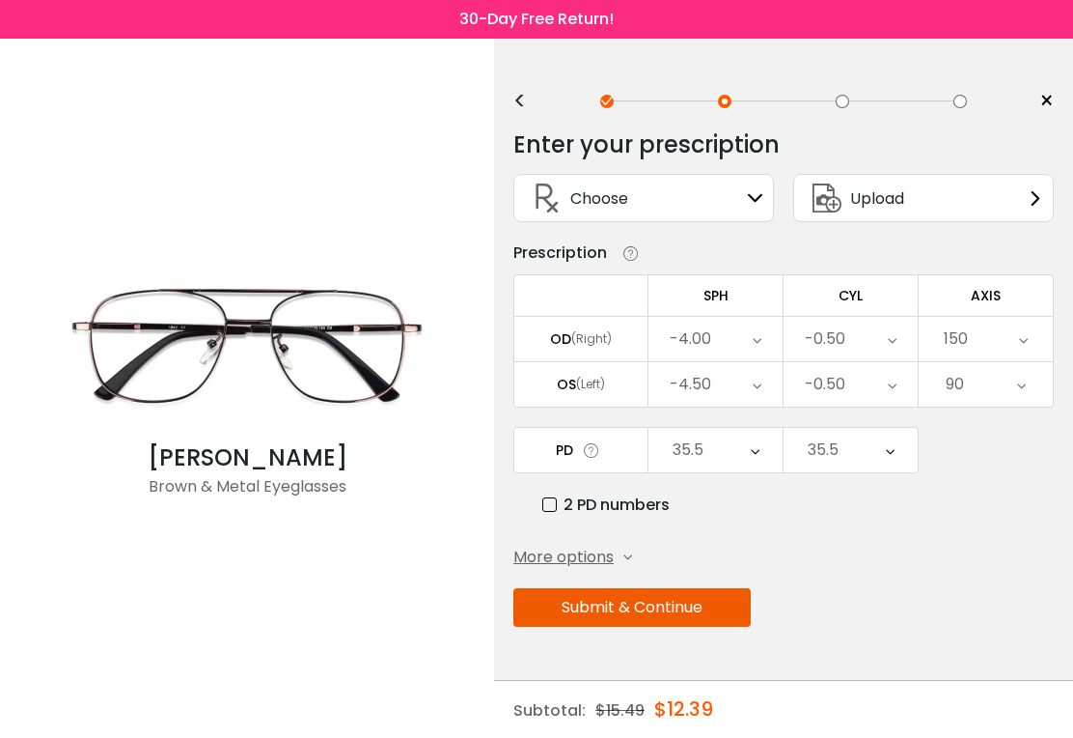
click at [705, 606] on button "Submit & Continue" at bounding box center [632, 607] width 237 height 39
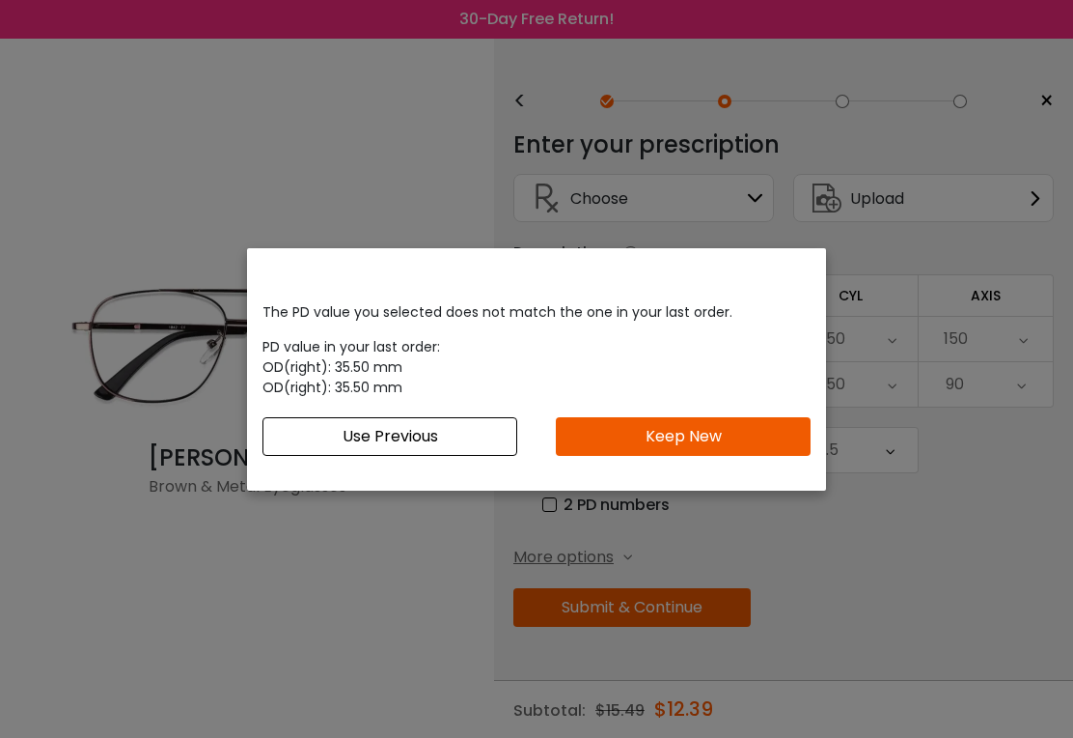
click at [728, 434] on button "Keep New" at bounding box center [683, 436] width 255 height 39
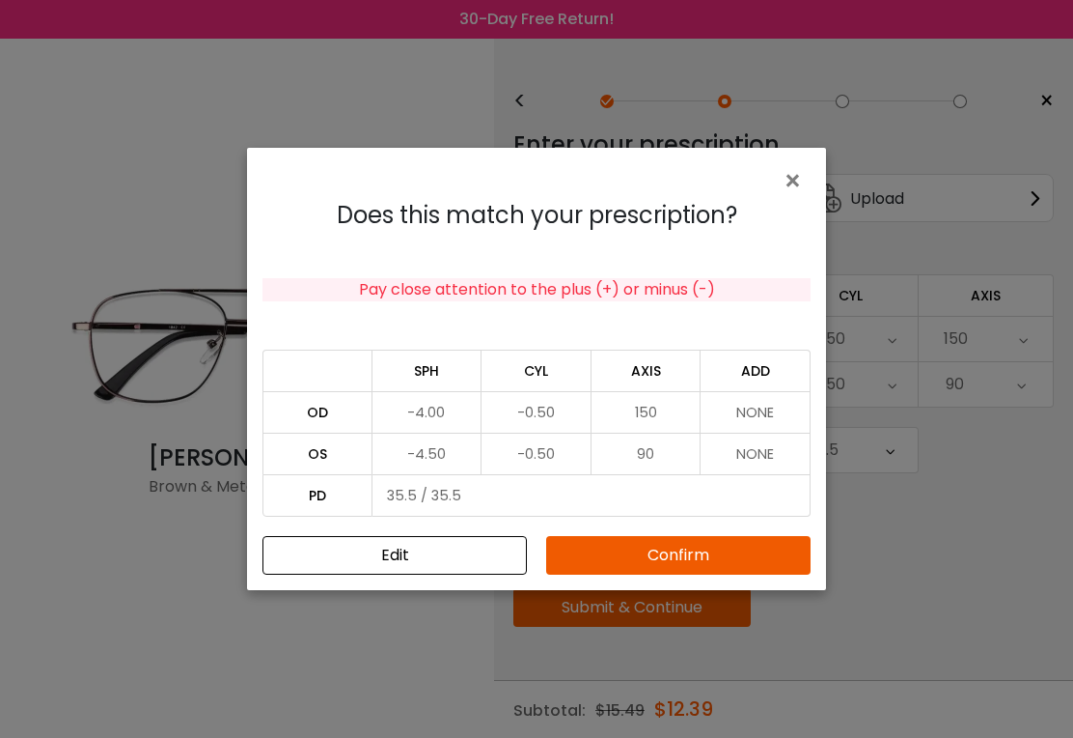
click at [702, 544] on button "Confirm" at bounding box center [678, 555] width 265 height 39
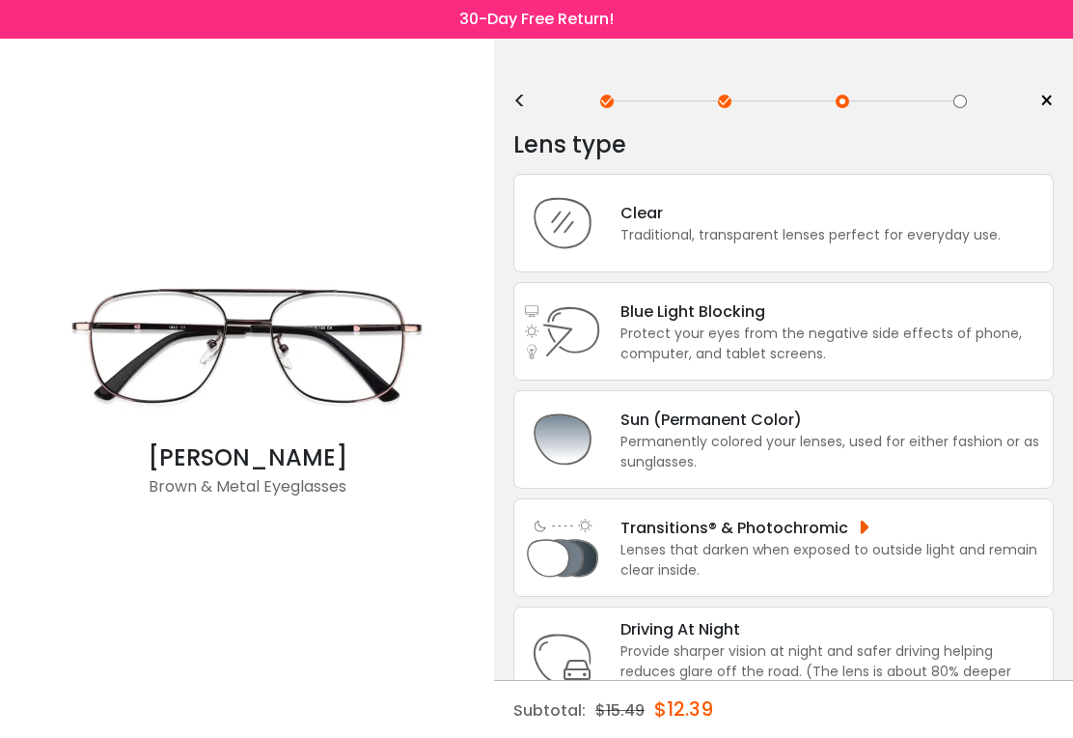
click at [749, 238] on div "Traditional, transparent lenses perfect for everyday use." at bounding box center [811, 235] width 380 height 20
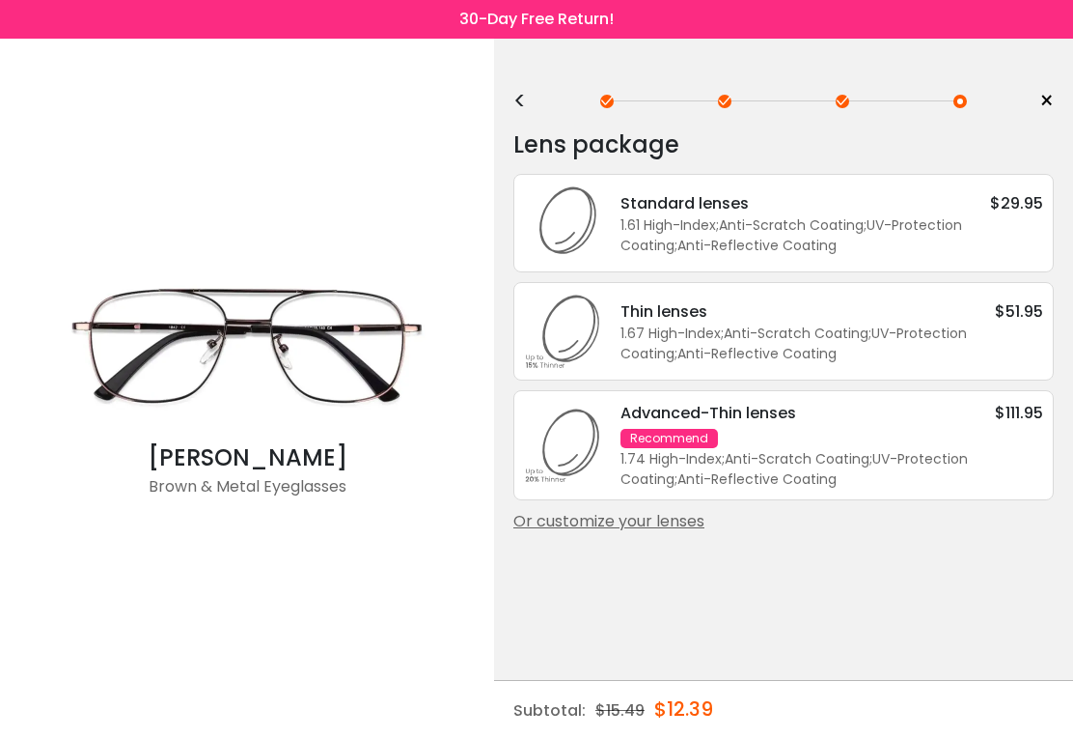
click at [784, 224] on div "1.61 High-Index ; Anti-Scratch Coating ; UV-Protection Coating ; Anti-Reflectiv…" at bounding box center [832, 235] width 423 height 41
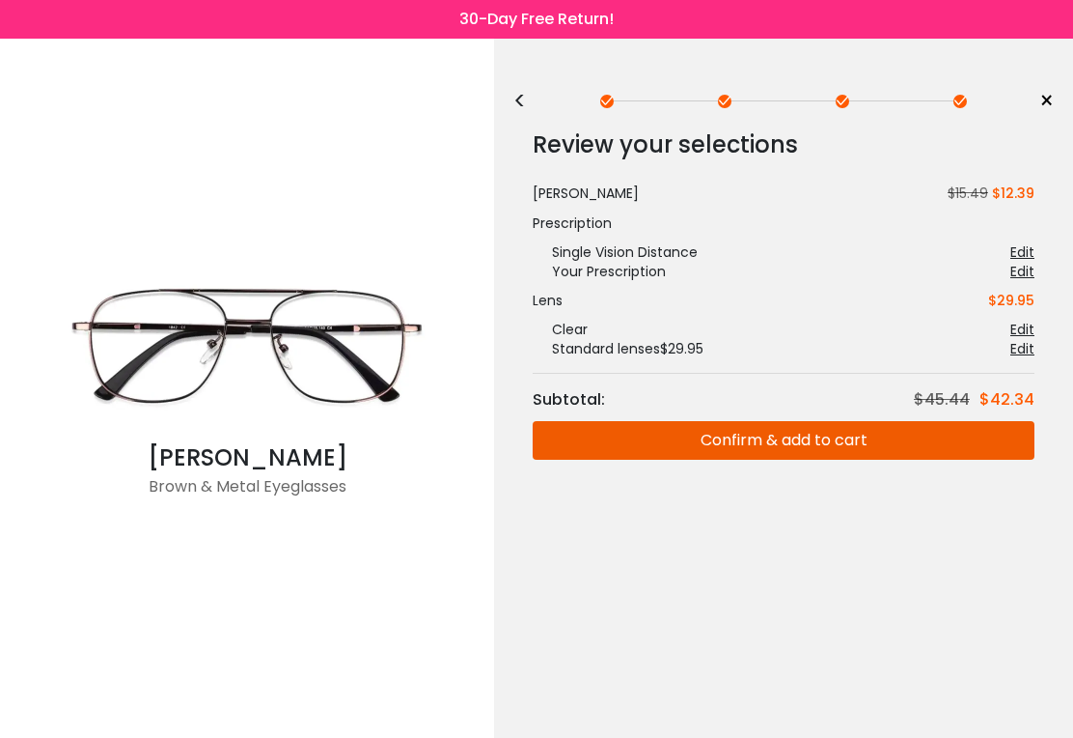
click at [783, 439] on button "Confirm & add to cart" at bounding box center [784, 440] width 502 height 39
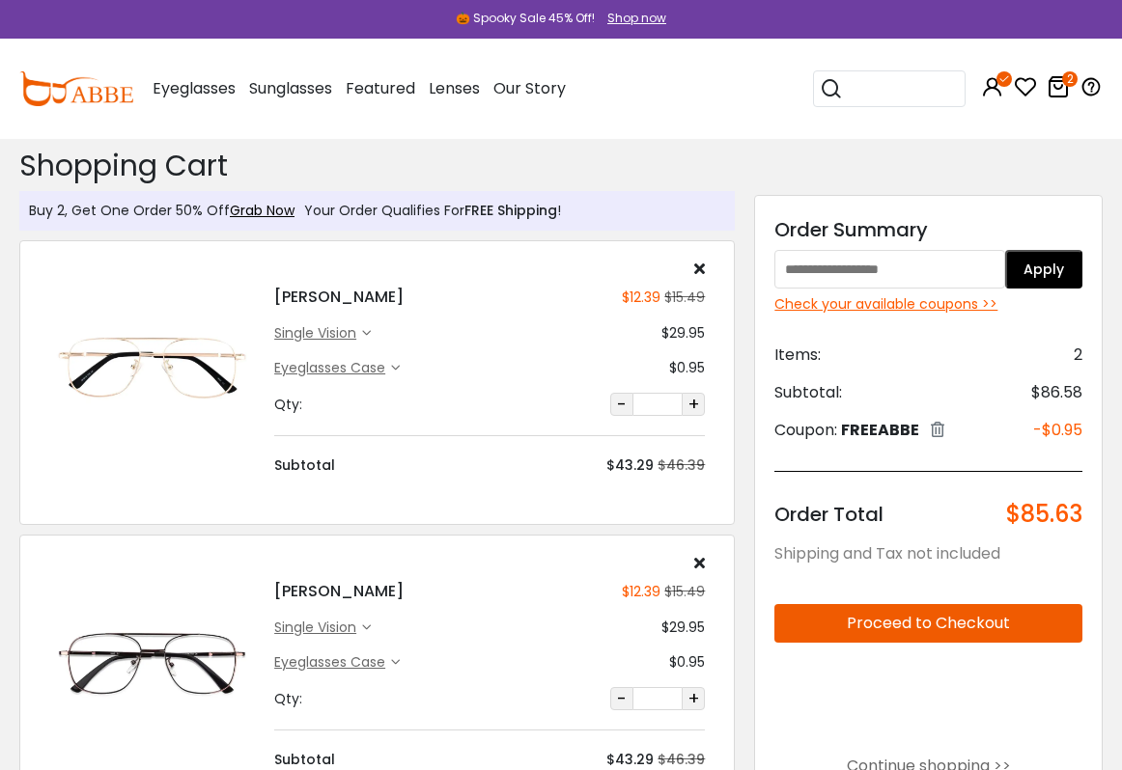
click at [925, 303] on div "Check your available coupons >>" at bounding box center [928, 304] width 308 height 20
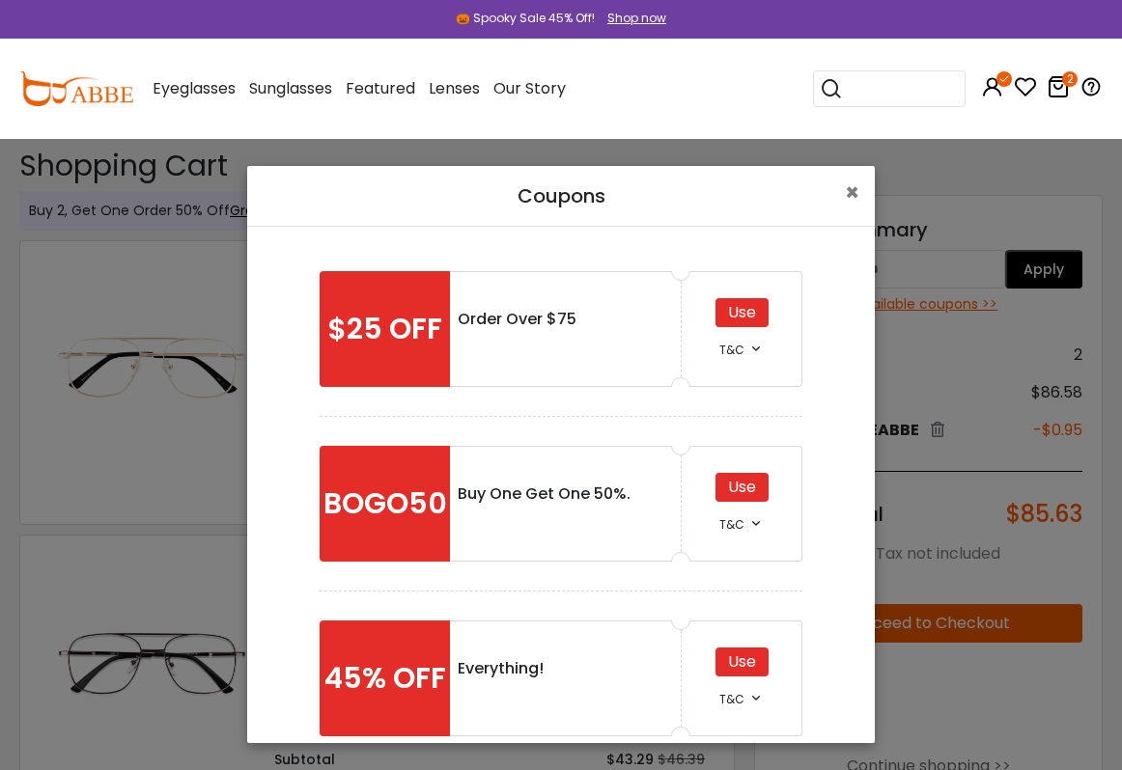
click at [750, 320] on div "Use" at bounding box center [741, 312] width 53 height 29
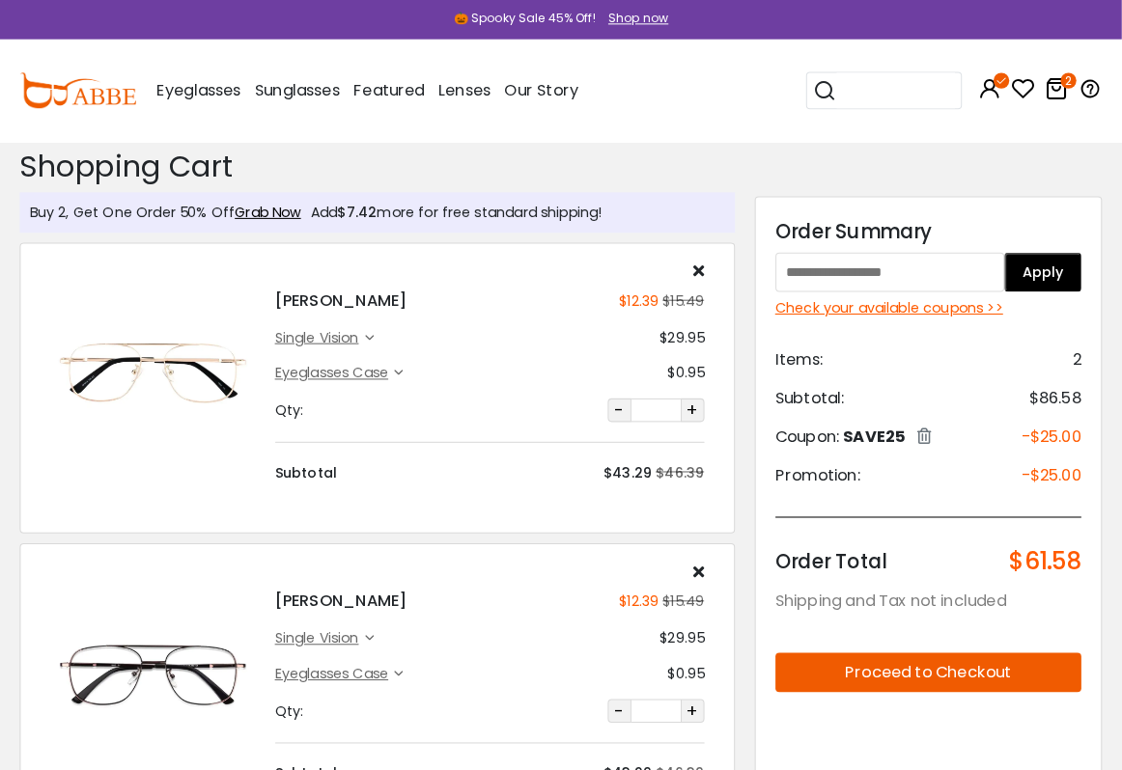
scroll to position [3, 0]
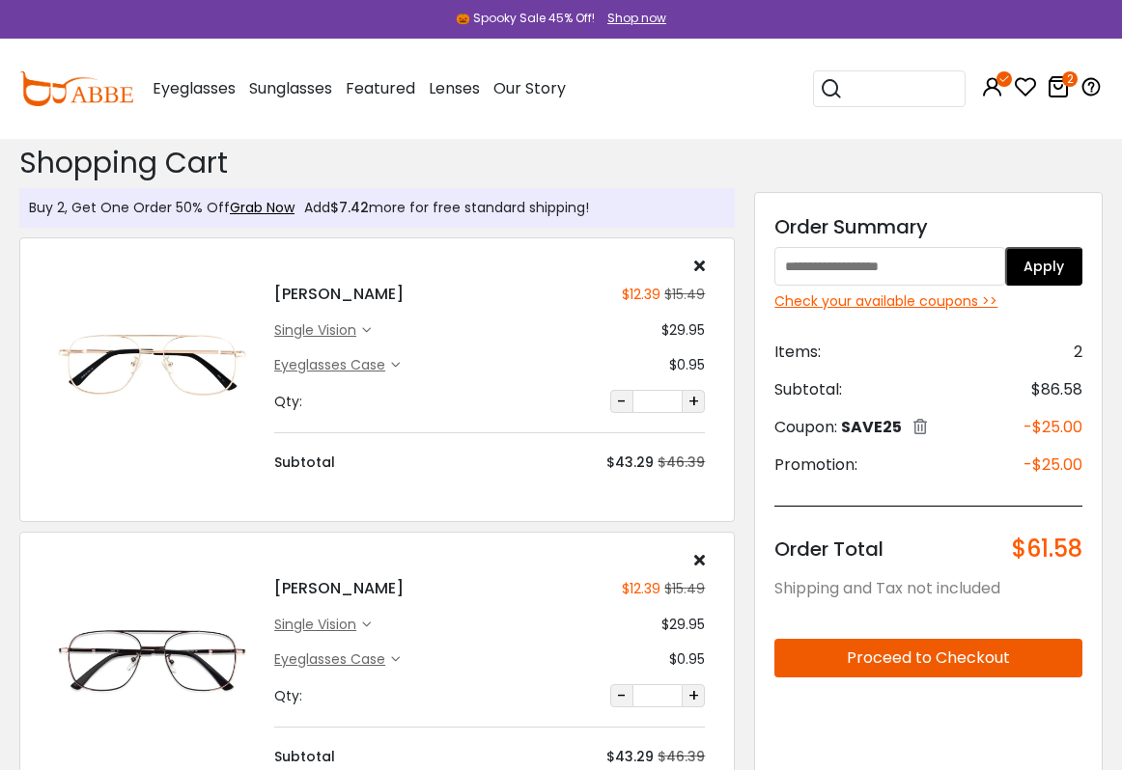
click at [943, 298] on div "Check your available coupons >>" at bounding box center [928, 302] width 308 height 20
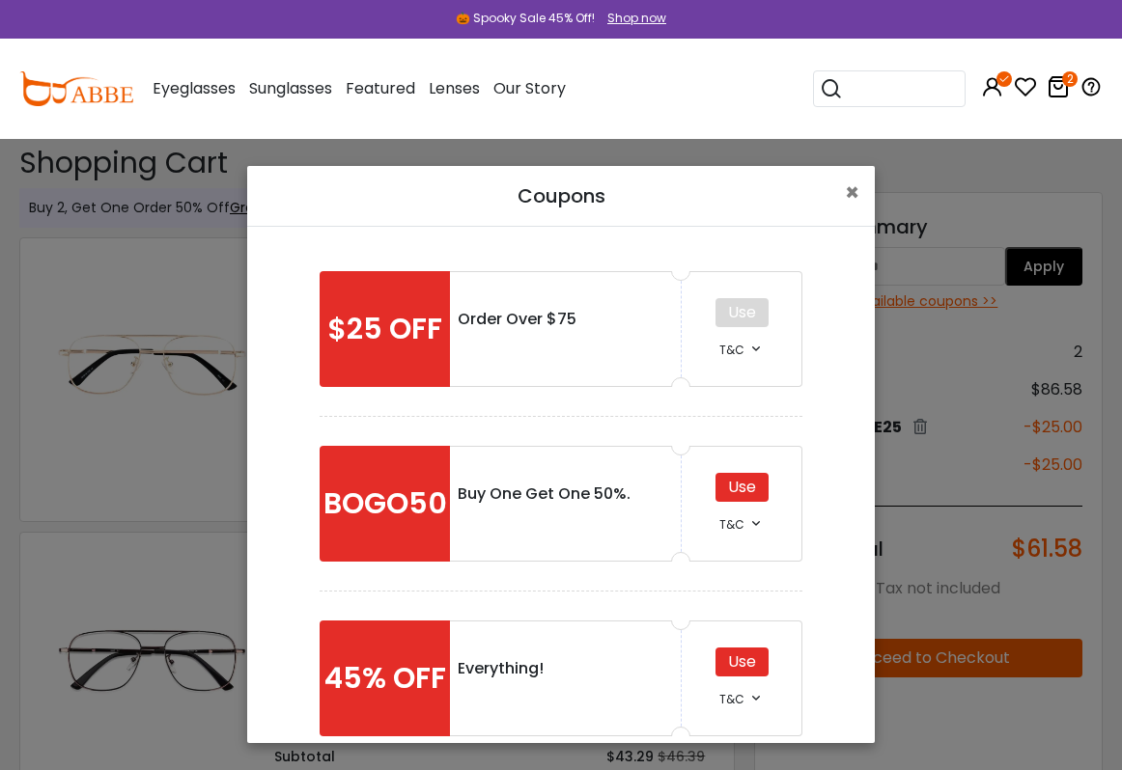
scroll to position [0, 0]
click at [857, 190] on span "×" at bounding box center [852, 193] width 14 height 32
